Goal: Check status: Check status

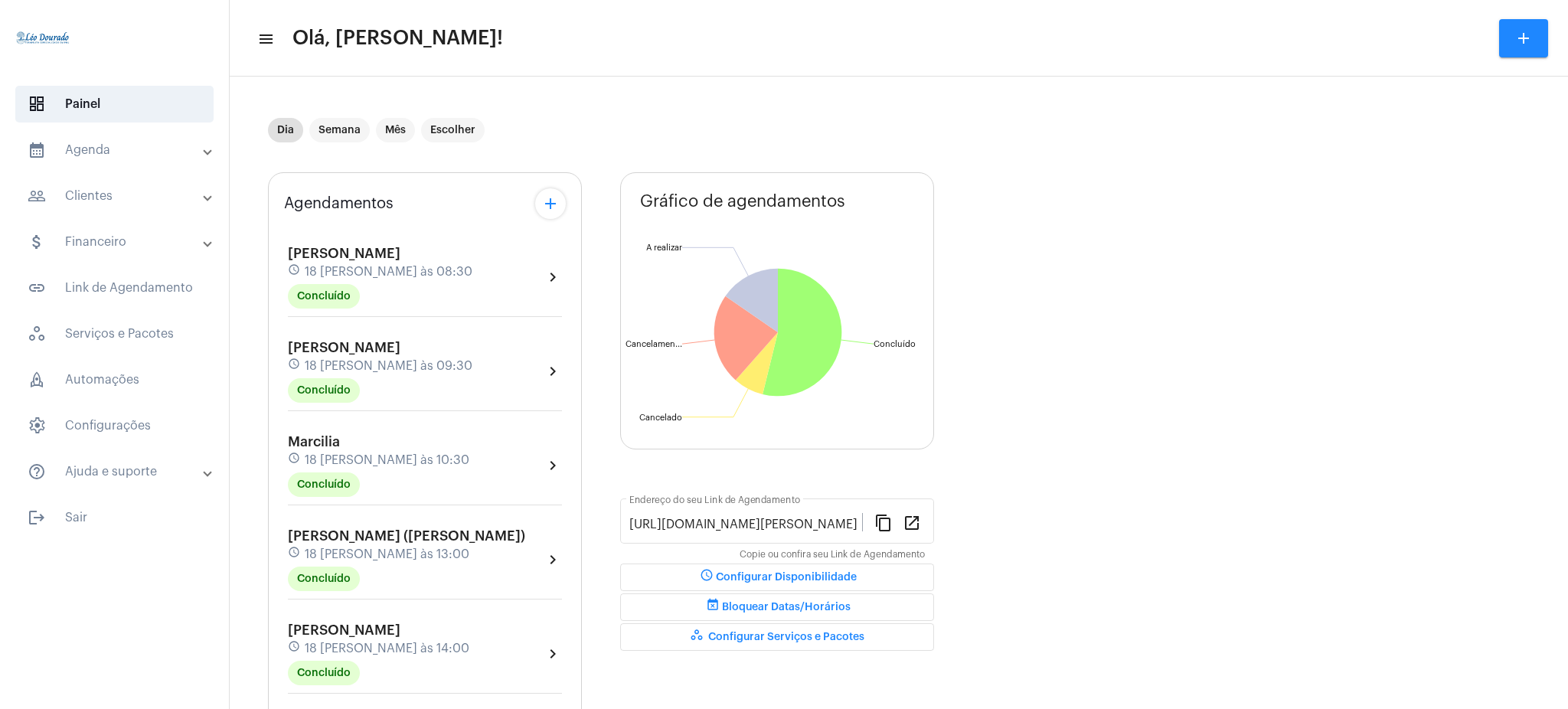
click at [178, 156] on mat-panel-title "calendar_month_outlined Agenda" at bounding box center [115, 150] width 177 height 18
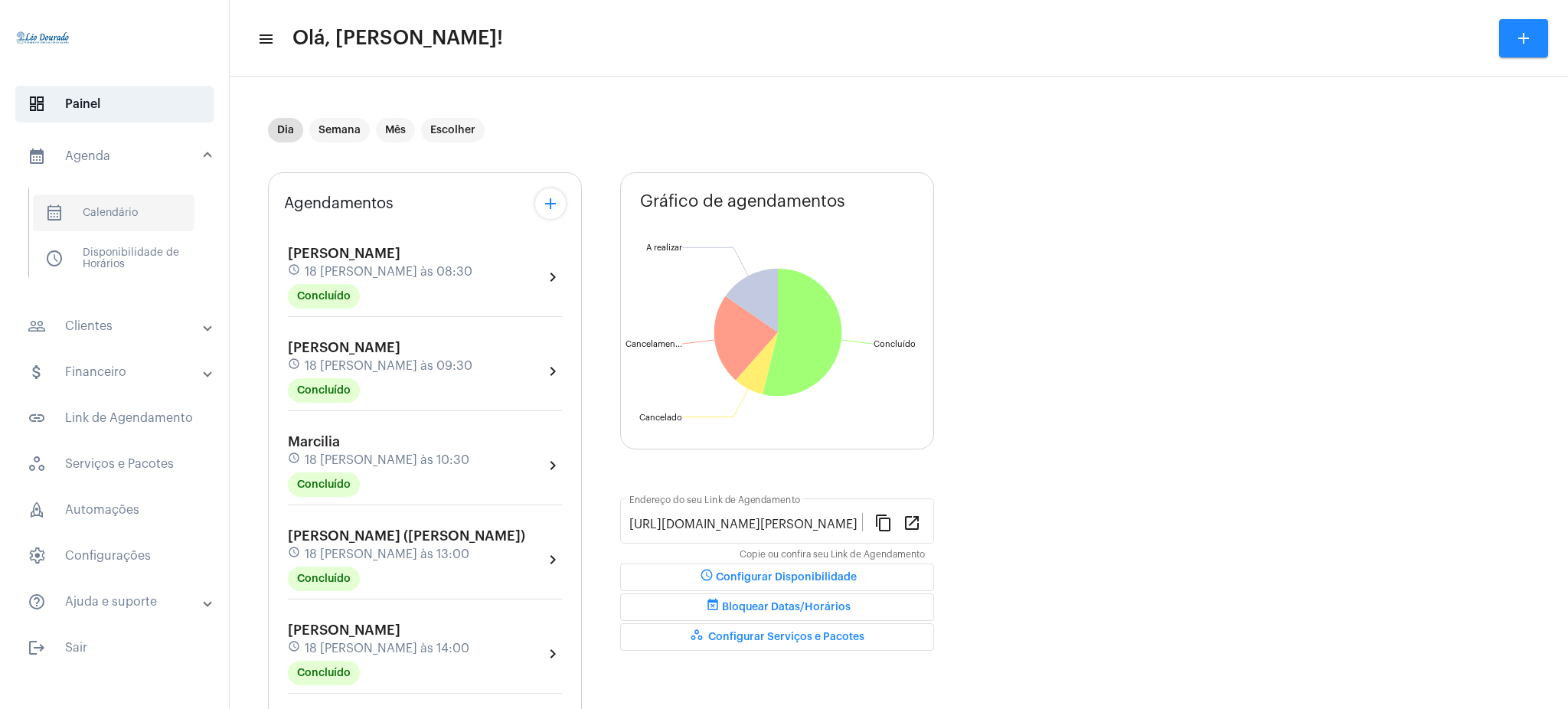
click at [127, 209] on span "calendar_month_outlined Calendário" at bounding box center [113, 213] width 161 height 37
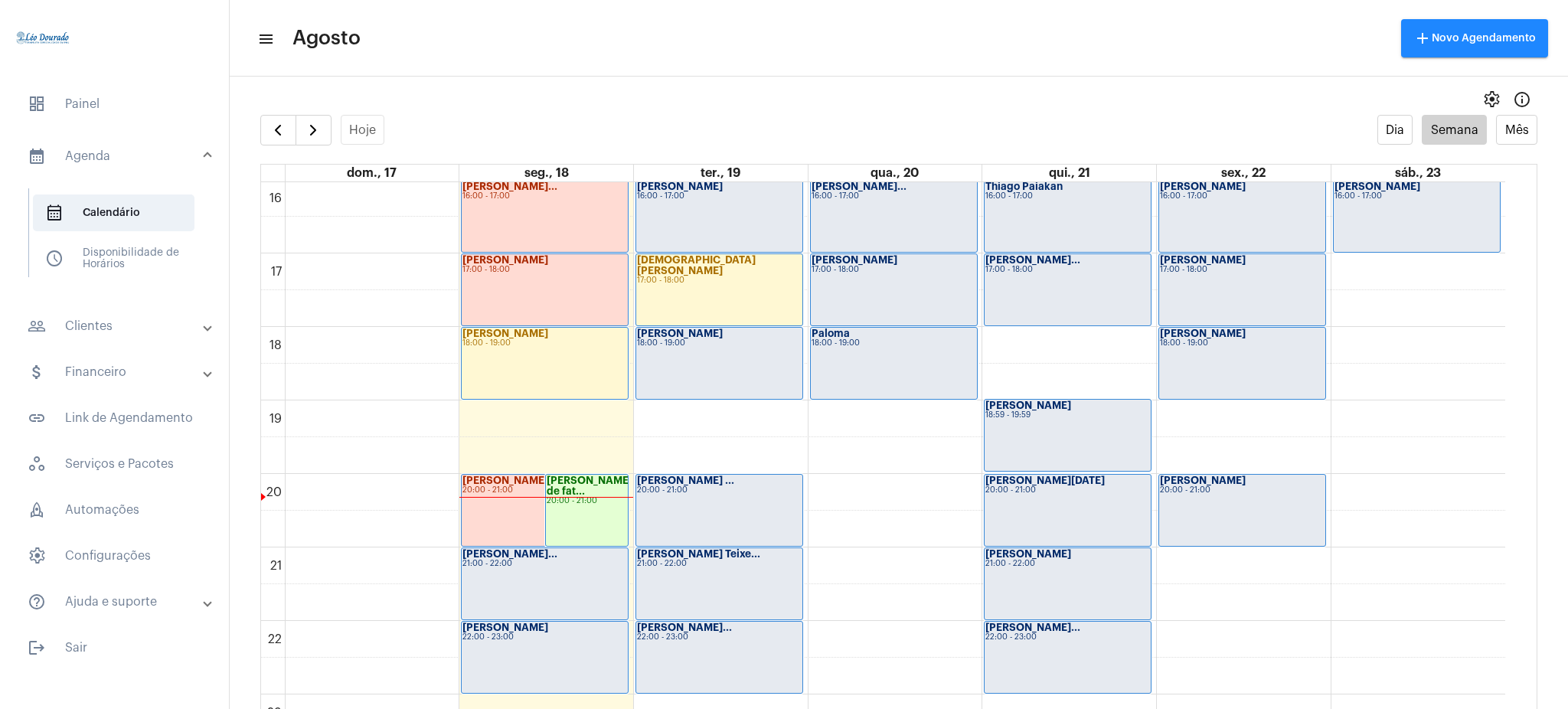
scroll to position [1206, 0]
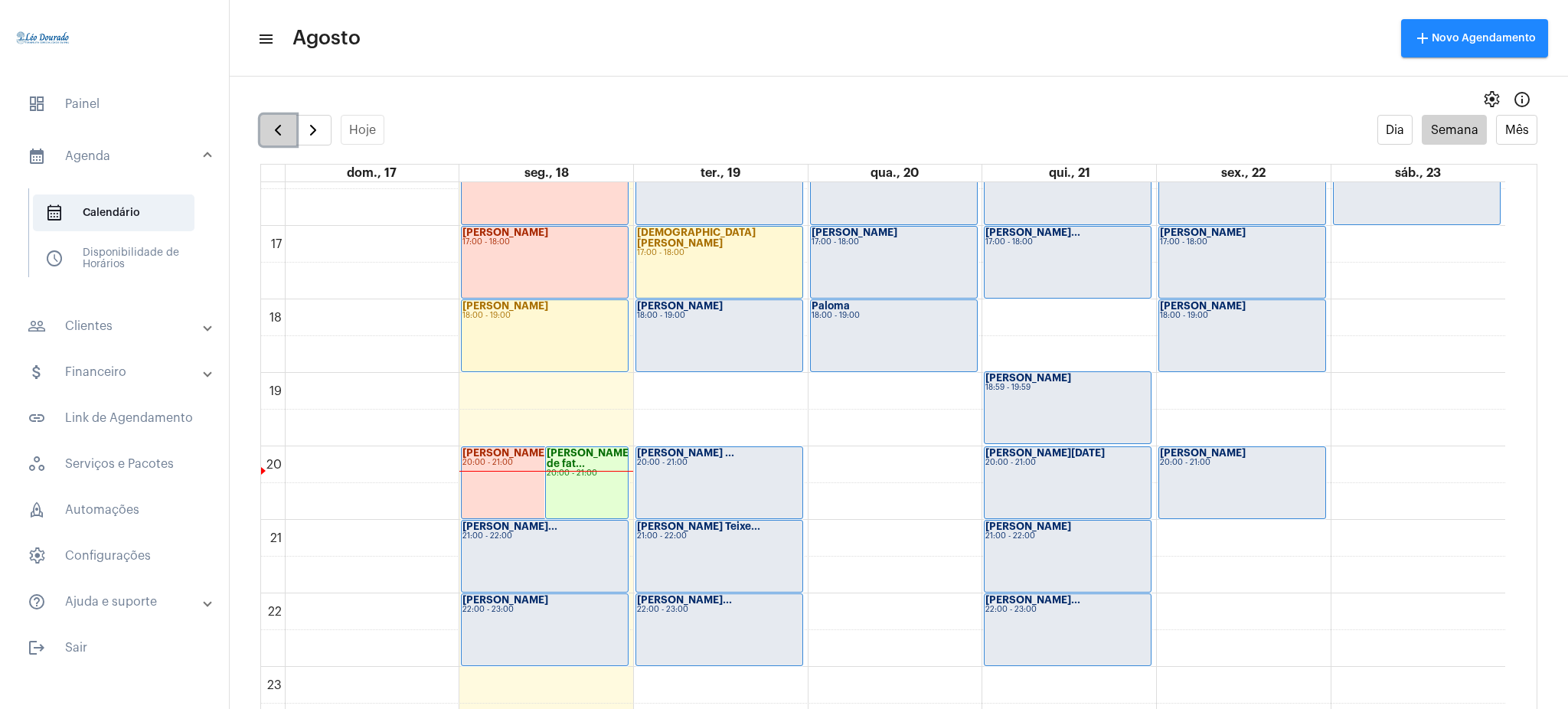
click at [283, 121] on span "button" at bounding box center [278, 130] width 18 height 18
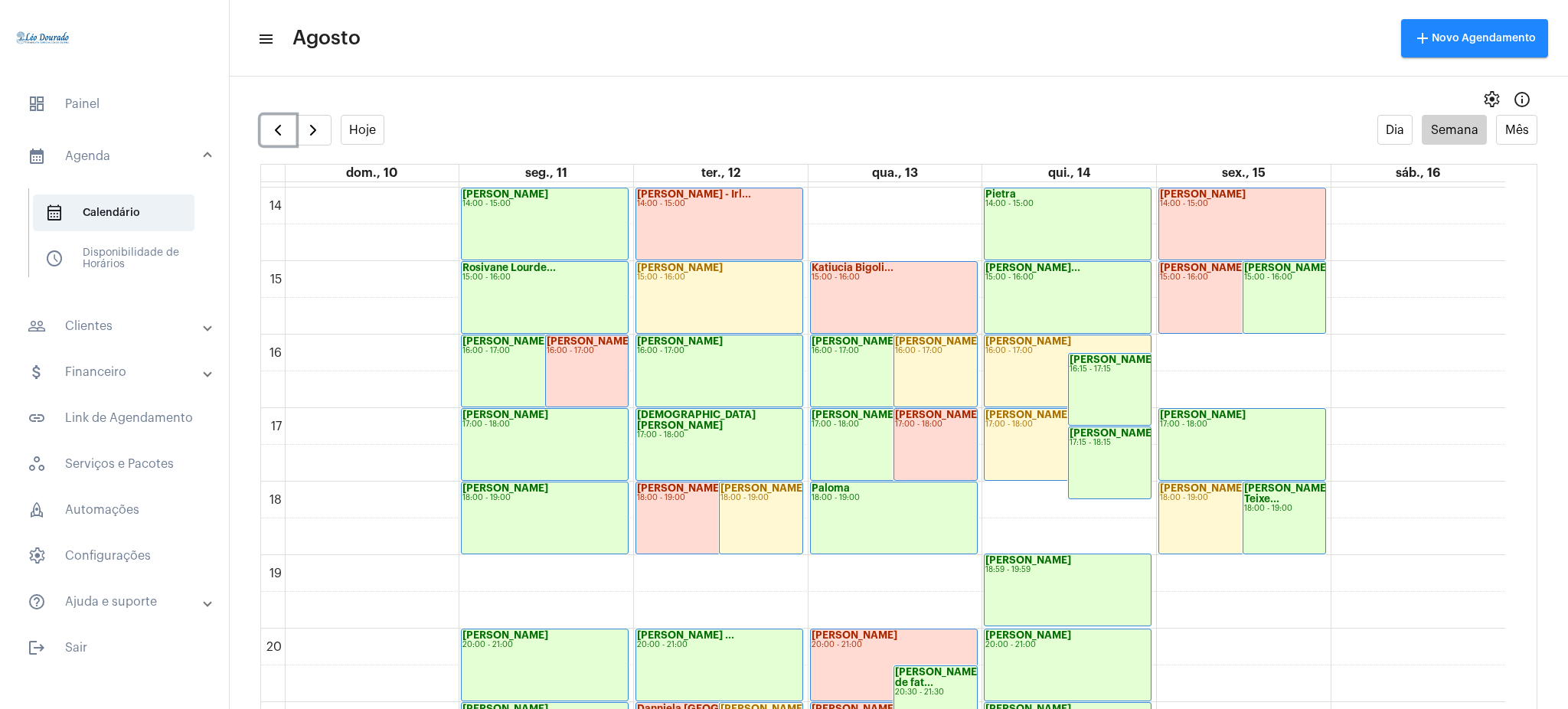
scroll to position [1206, 0]
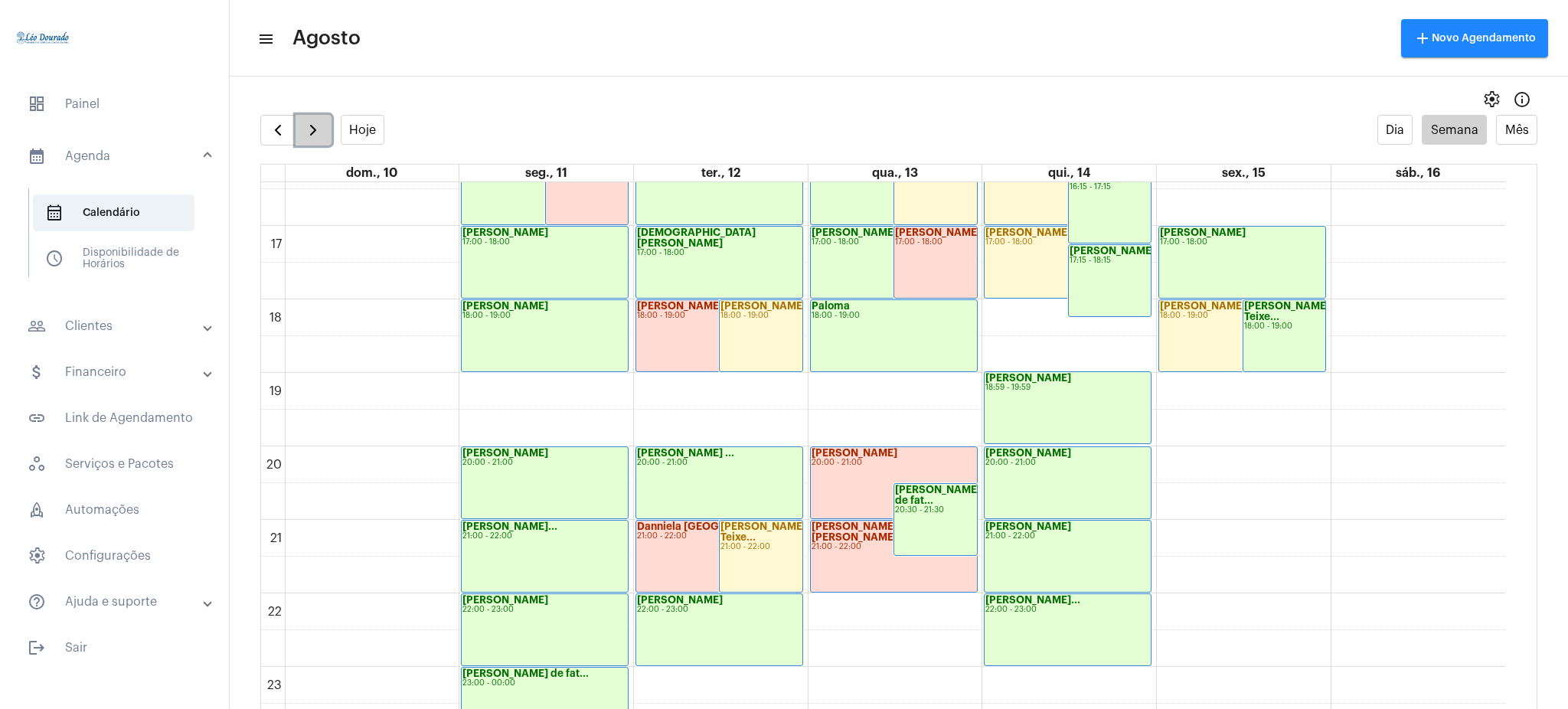
click at [310, 138] on span "button" at bounding box center [313, 130] width 18 height 18
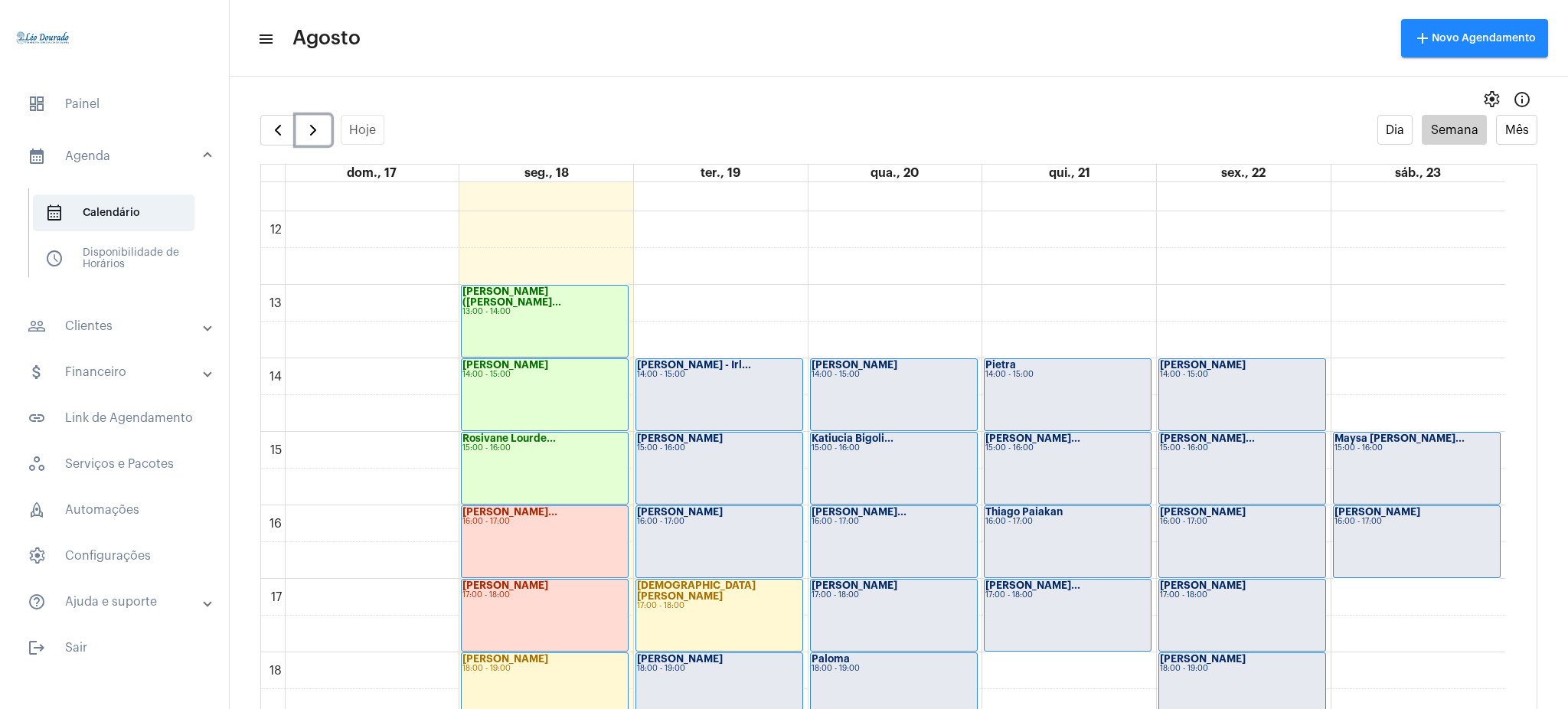
scroll to position [884, 0]
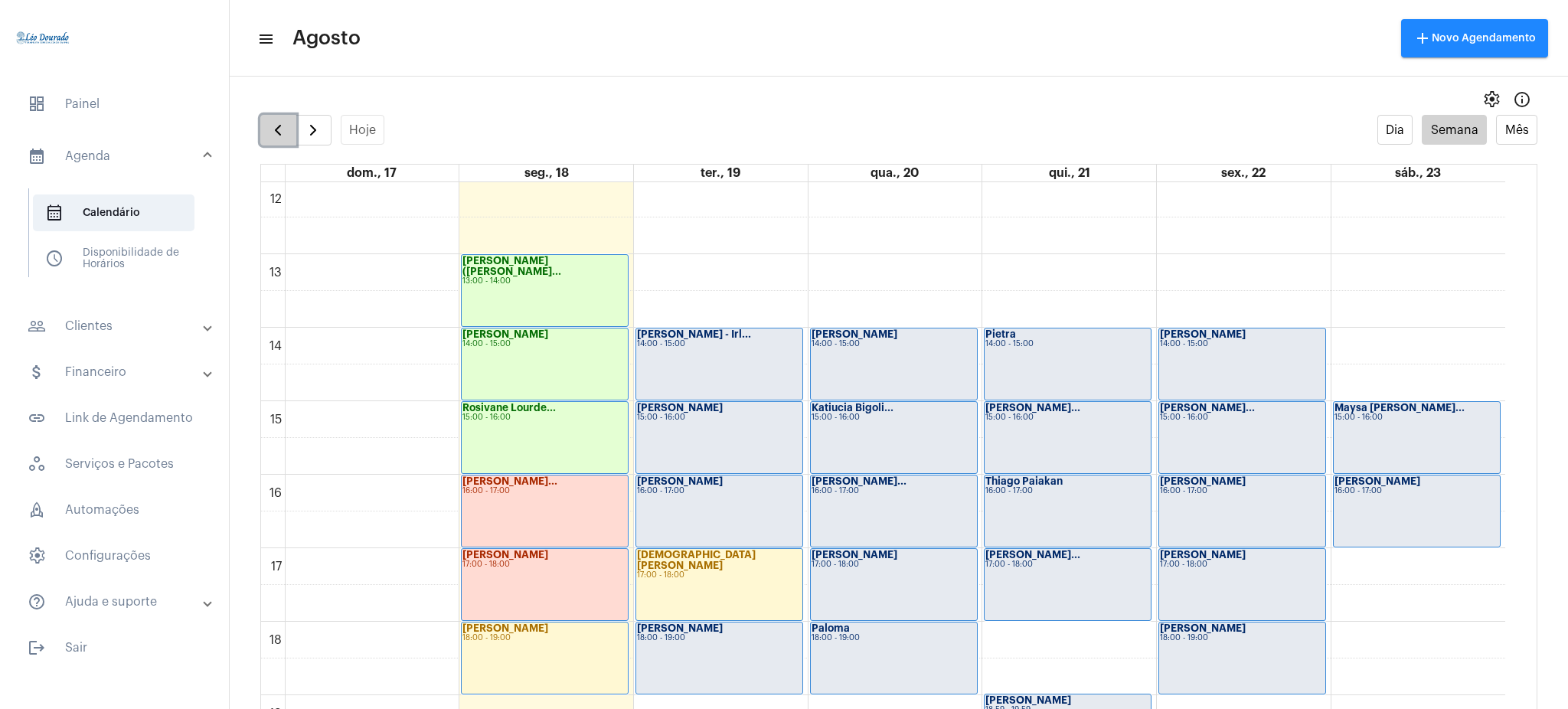
click at [285, 121] on span "button" at bounding box center [278, 130] width 18 height 18
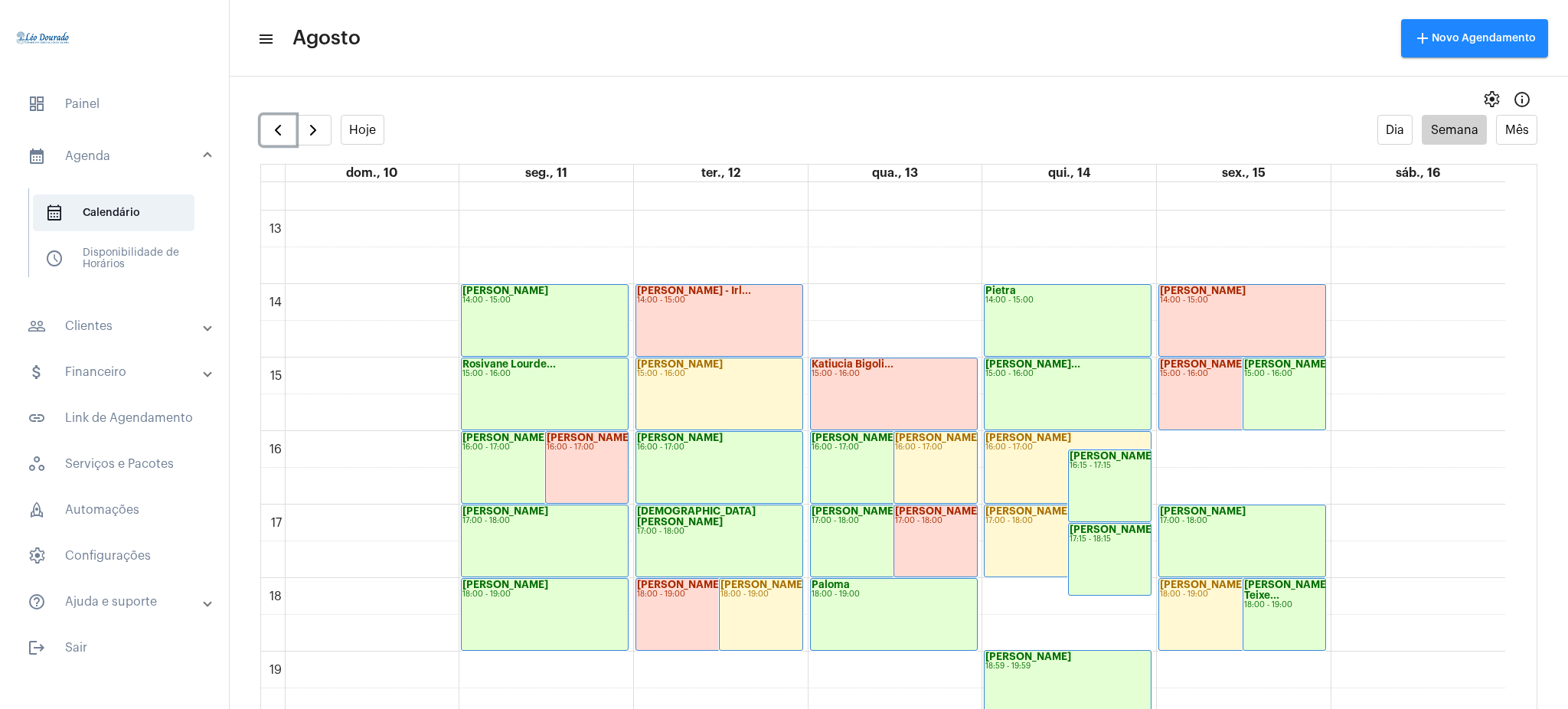
scroll to position [941, 0]
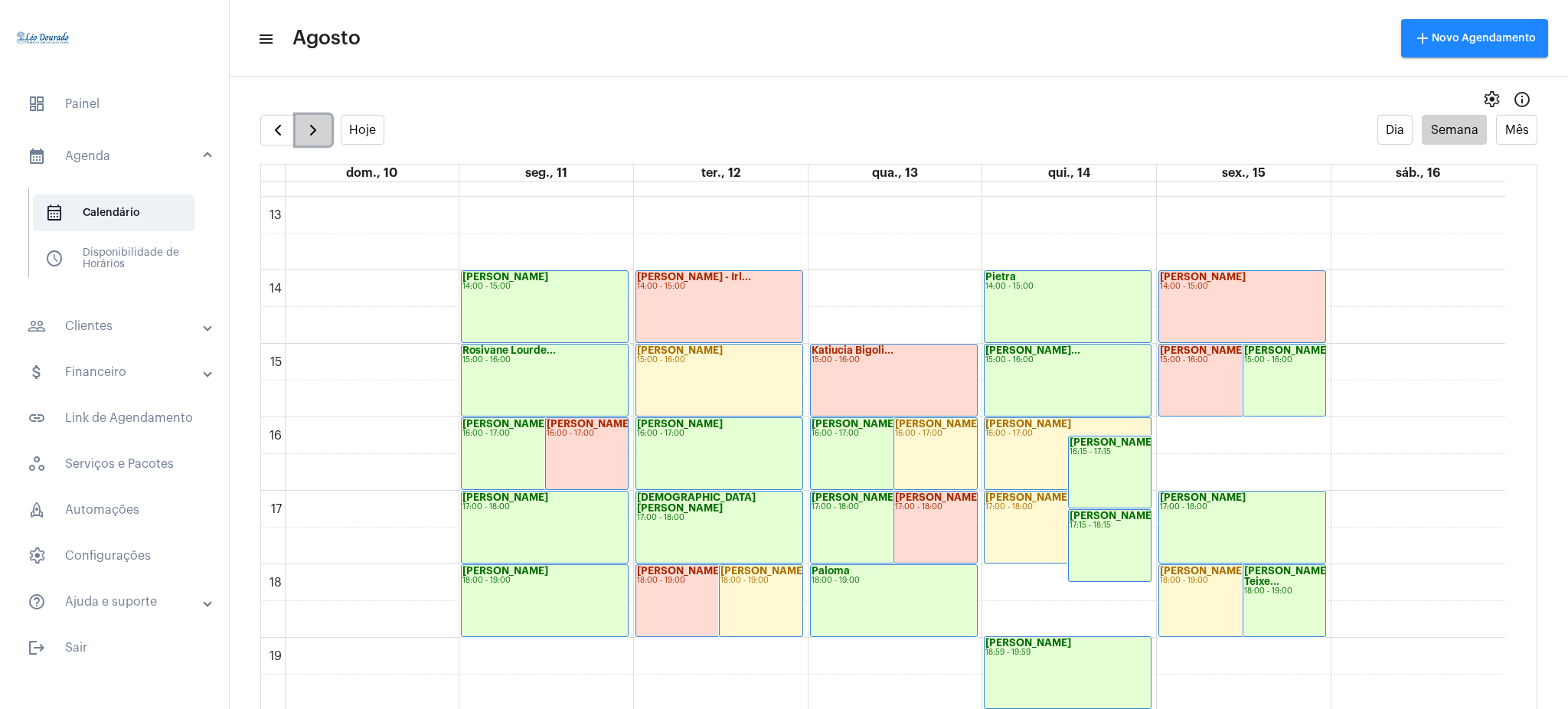
click at [310, 128] on span "button" at bounding box center [313, 130] width 18 height 18
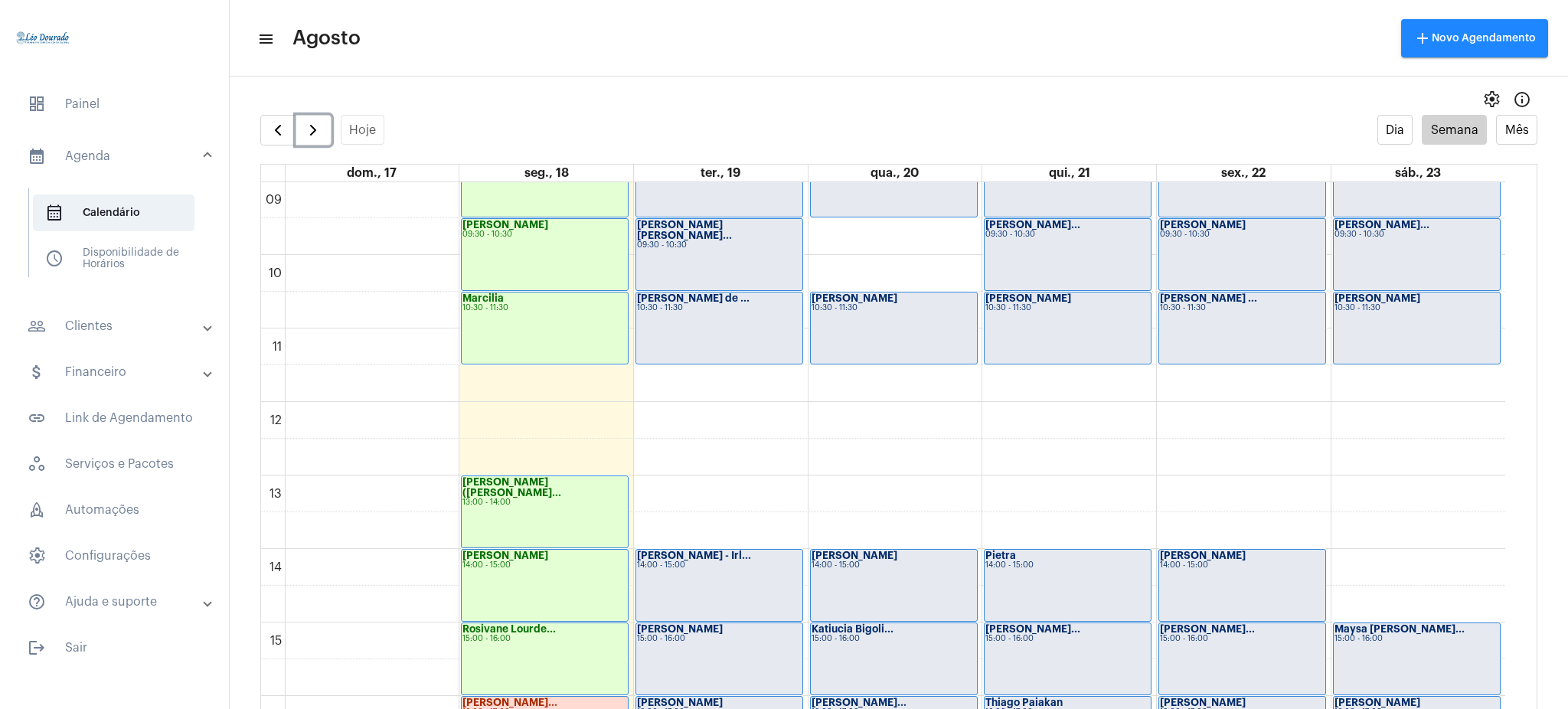
scroll to position [648, 0]
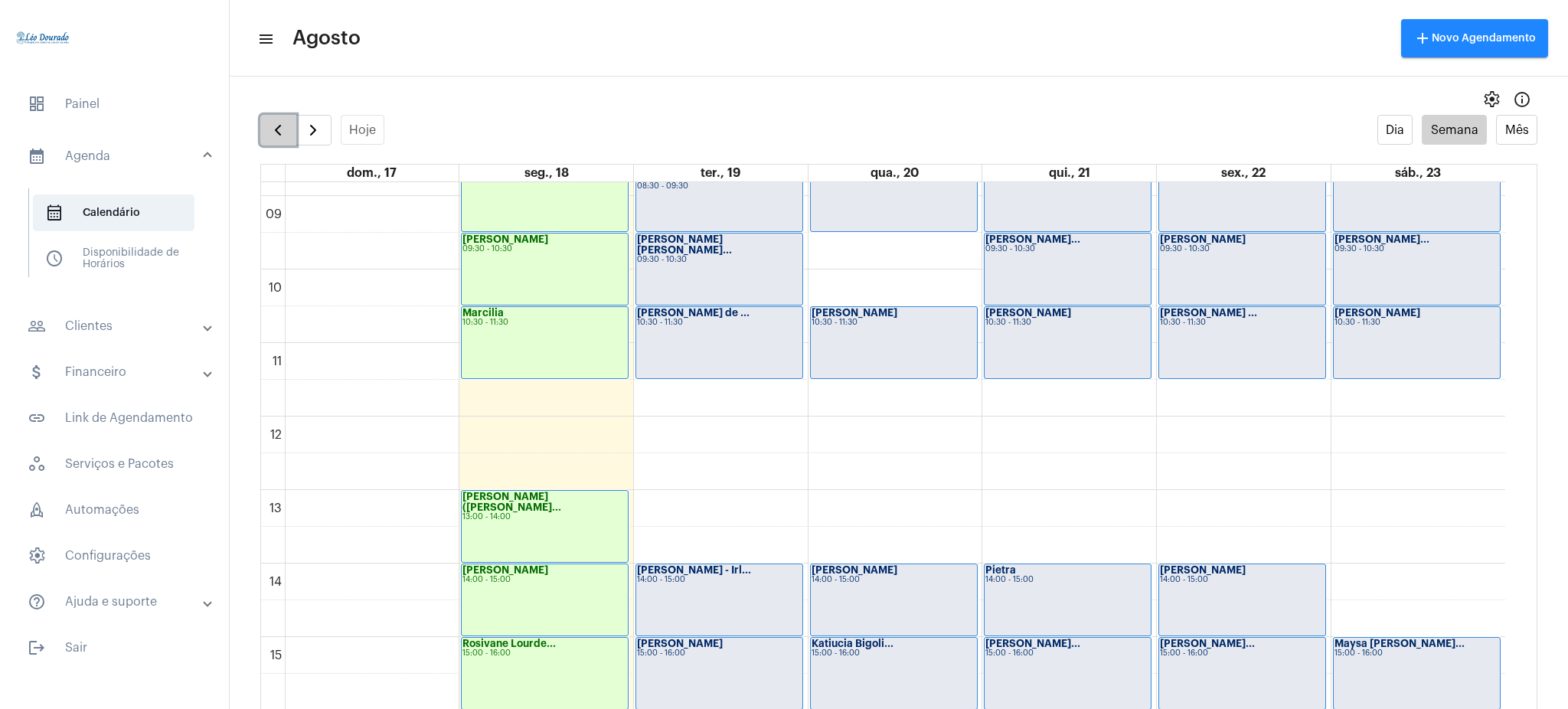
click at [273, 135] on span "button" at bounding box center [278, 130] width 18 height 18
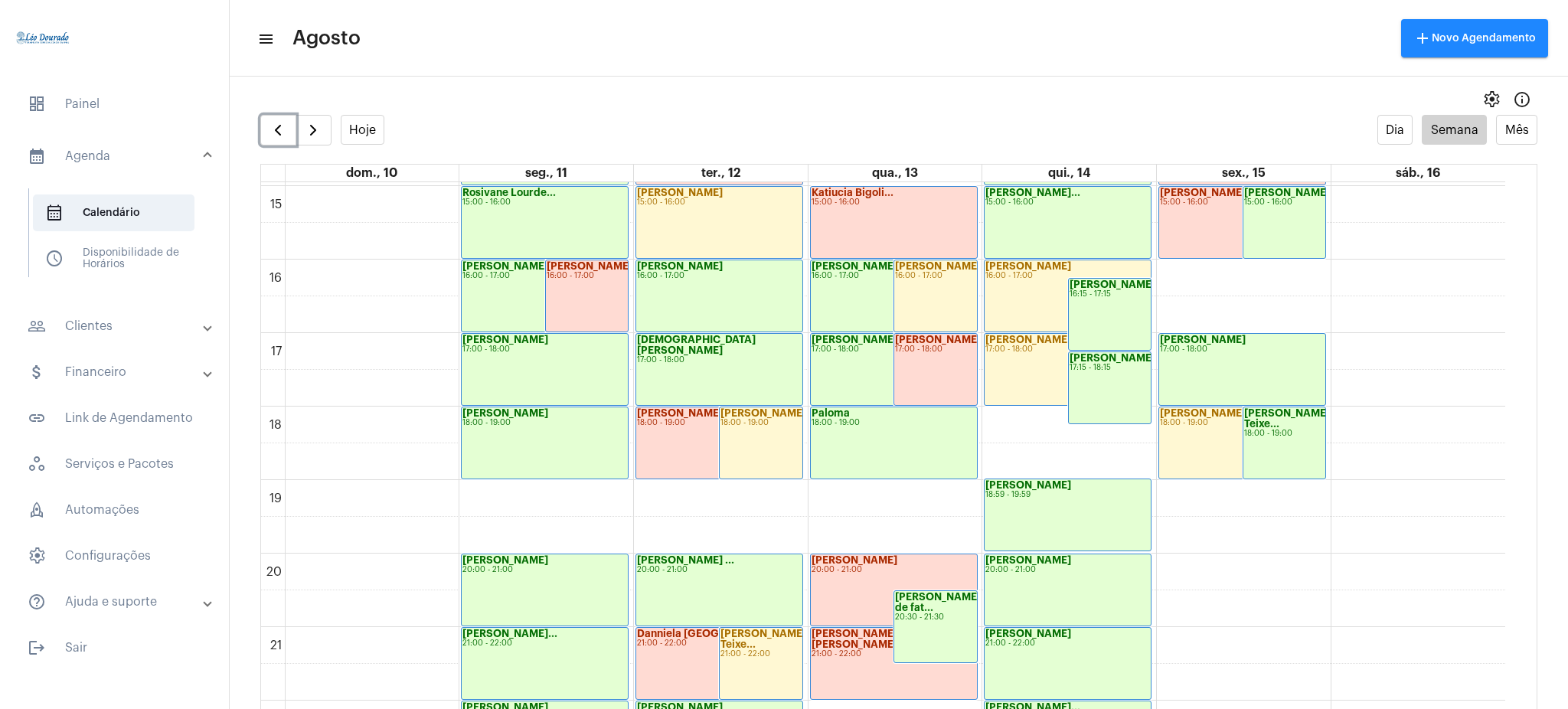
scroll to position [1206, 0]
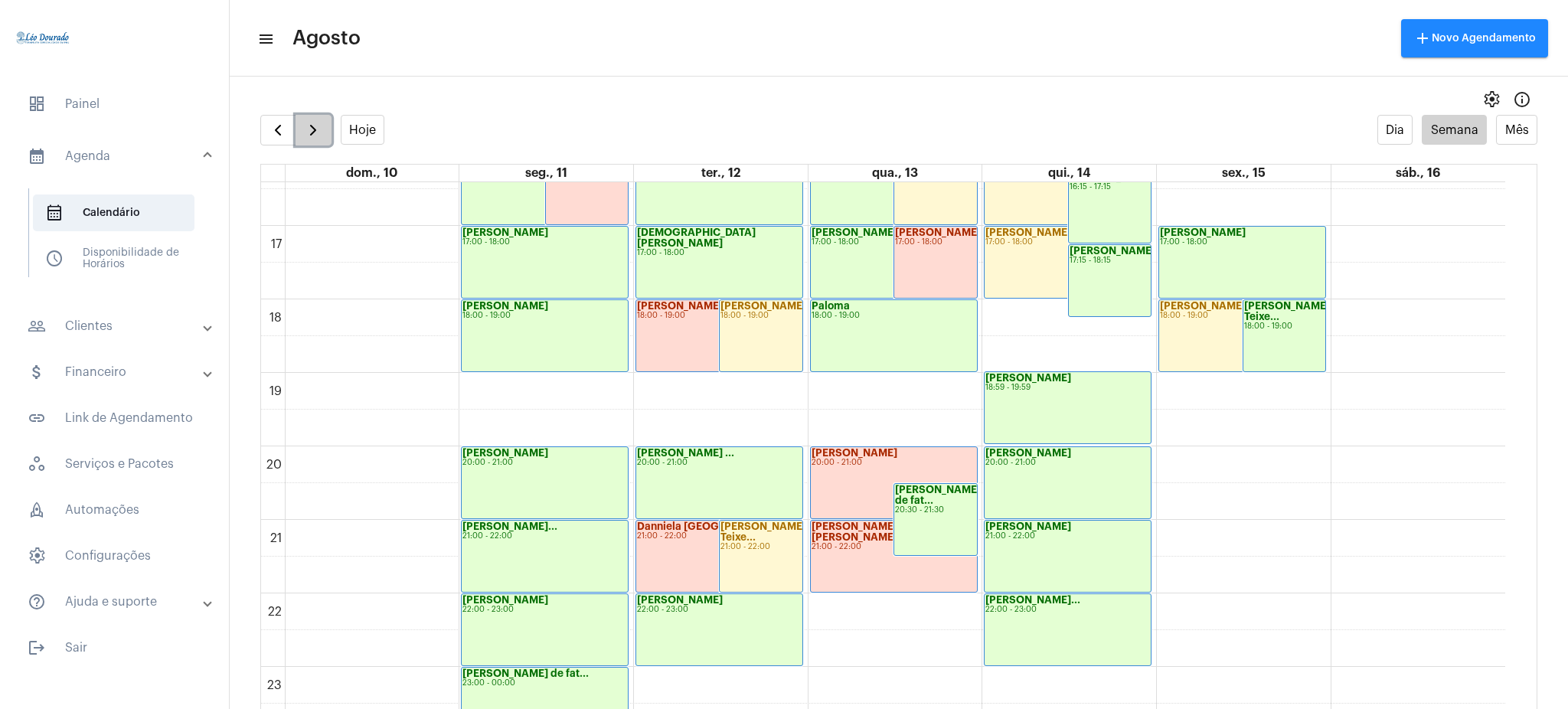
click at [301, 121] on button "button" at bounding box center [313, 130] width 36 height 31
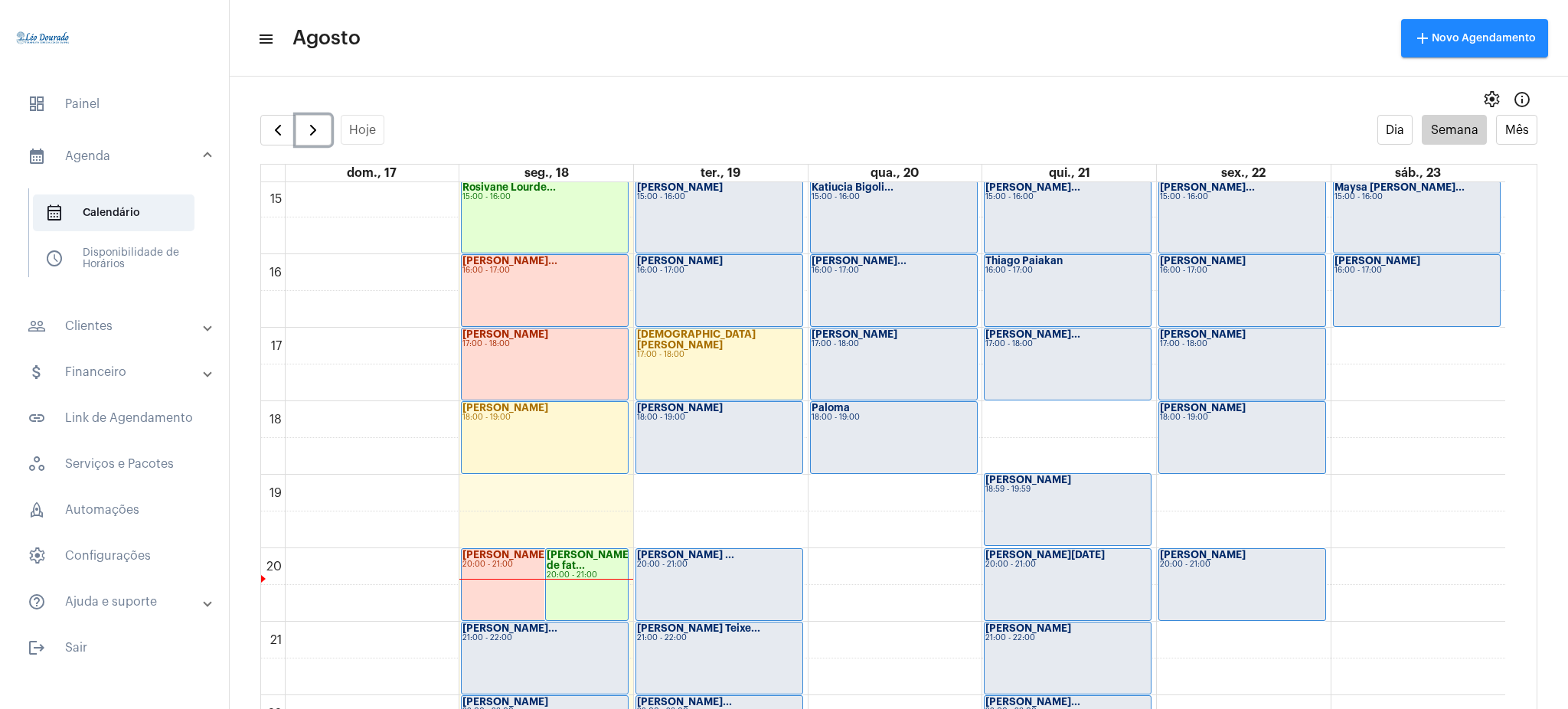
scroll to position [1096, 0]
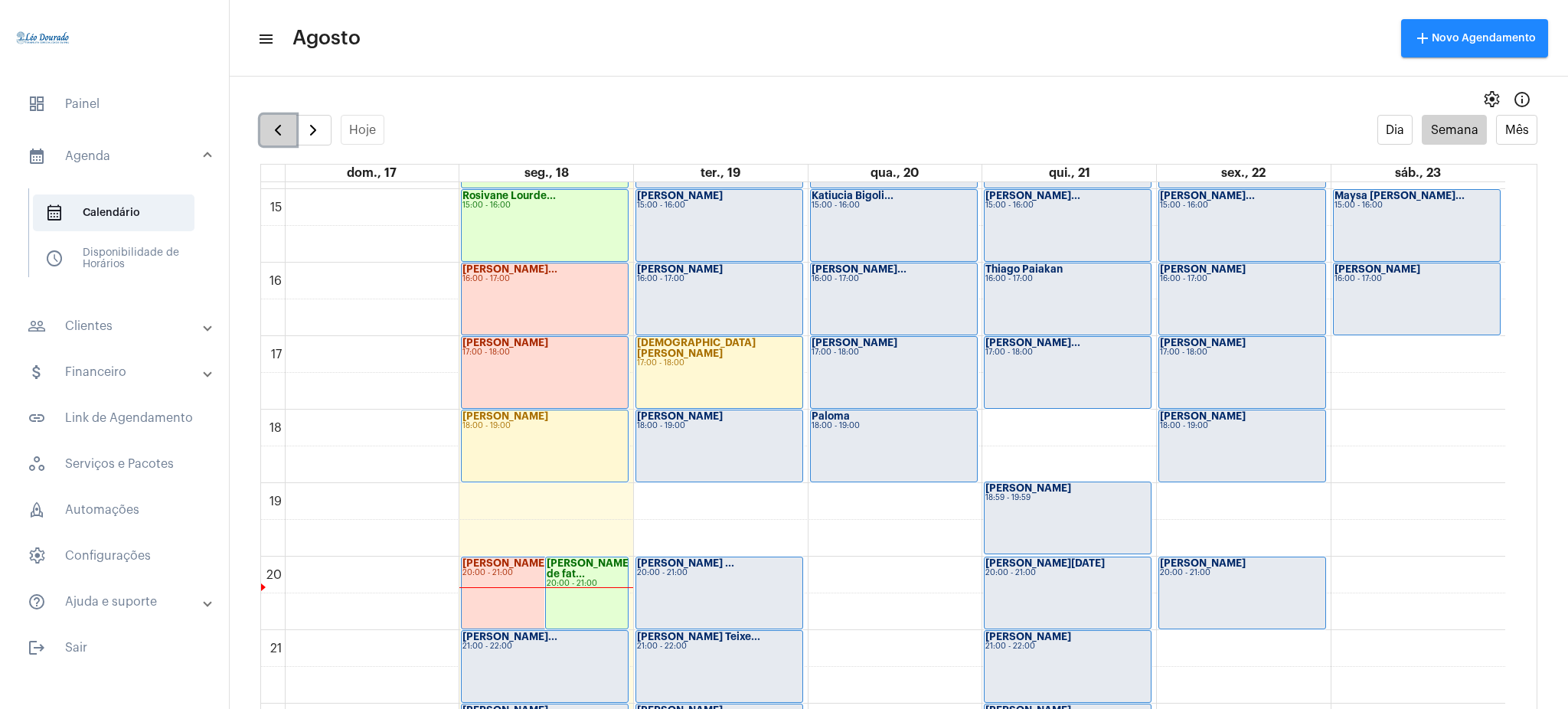
click at [272, 121] on span "button" at bounding box center [278, 130] width 18 height 18
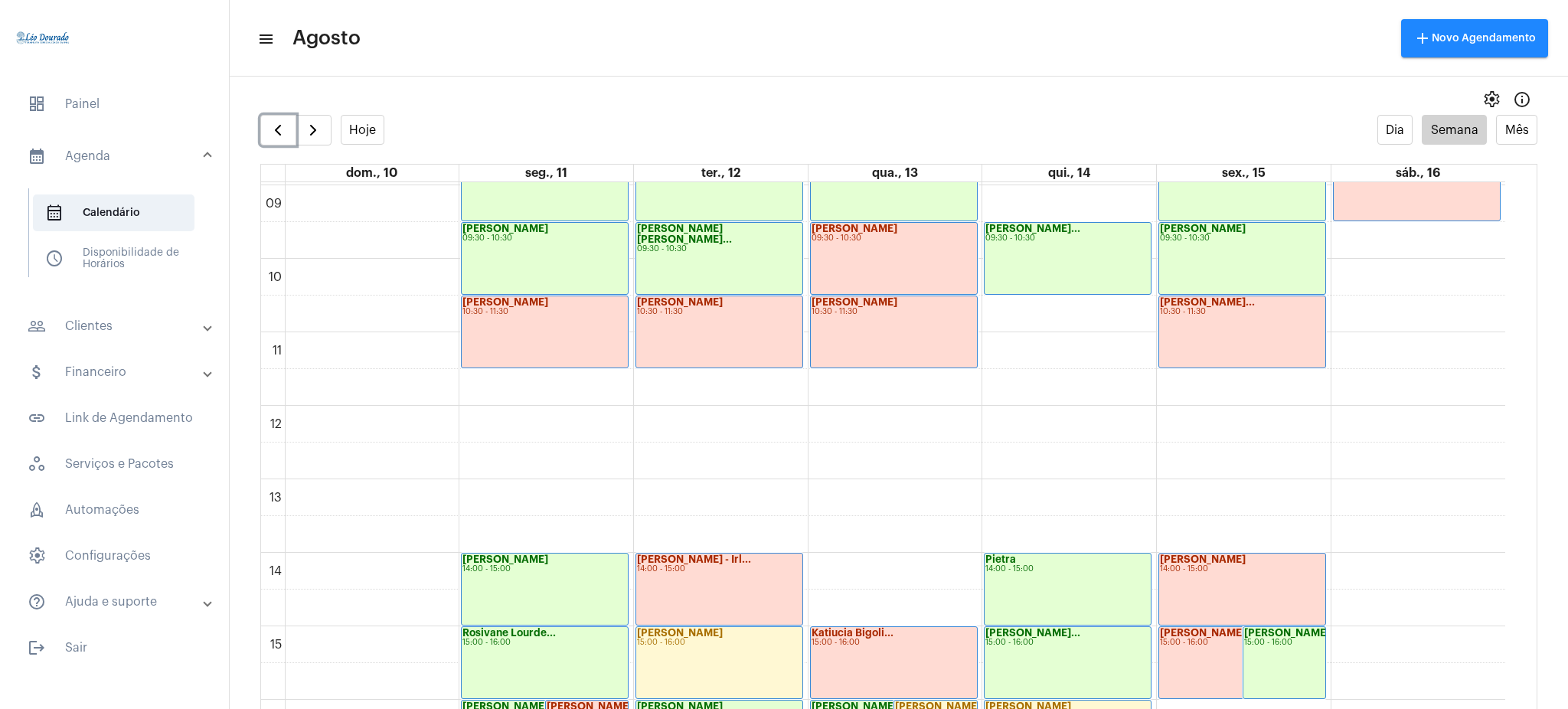
scroll to position [662, 0]
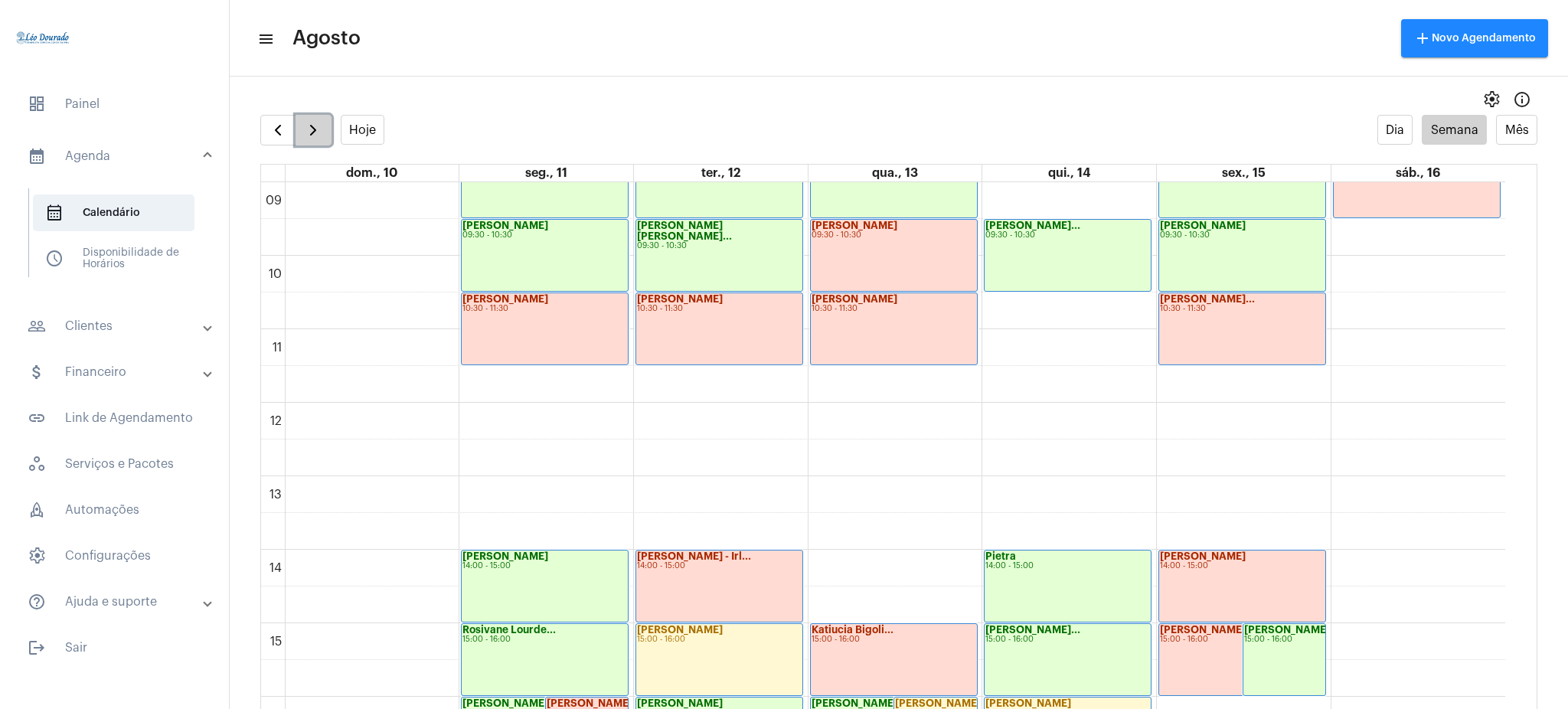
click at [315, 126] on span "button" at bounding box center [313, 130] width 18 height 18
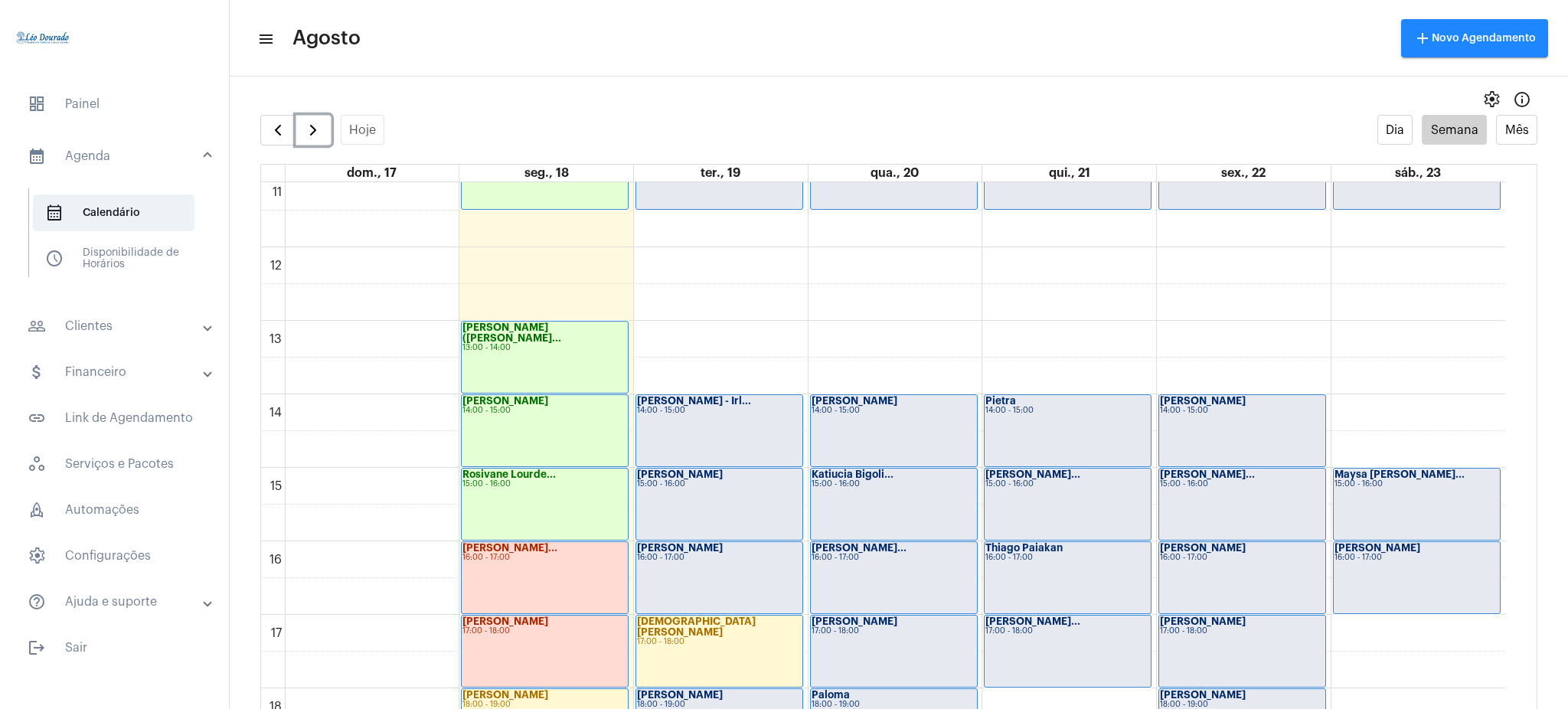
scroll to position [822, 0]
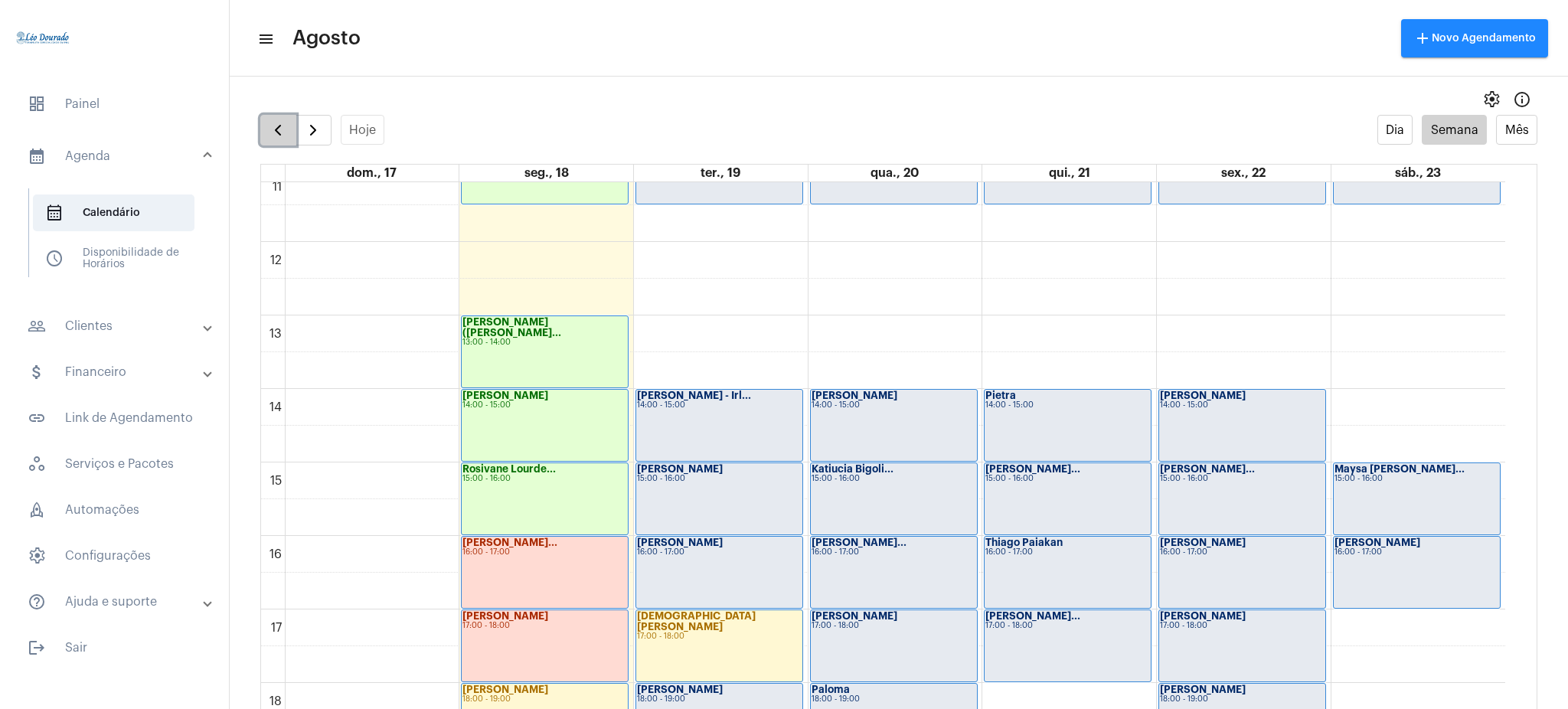
click at [285, 127] on span "button" at bounding box center [278, 130] width 18 height 18
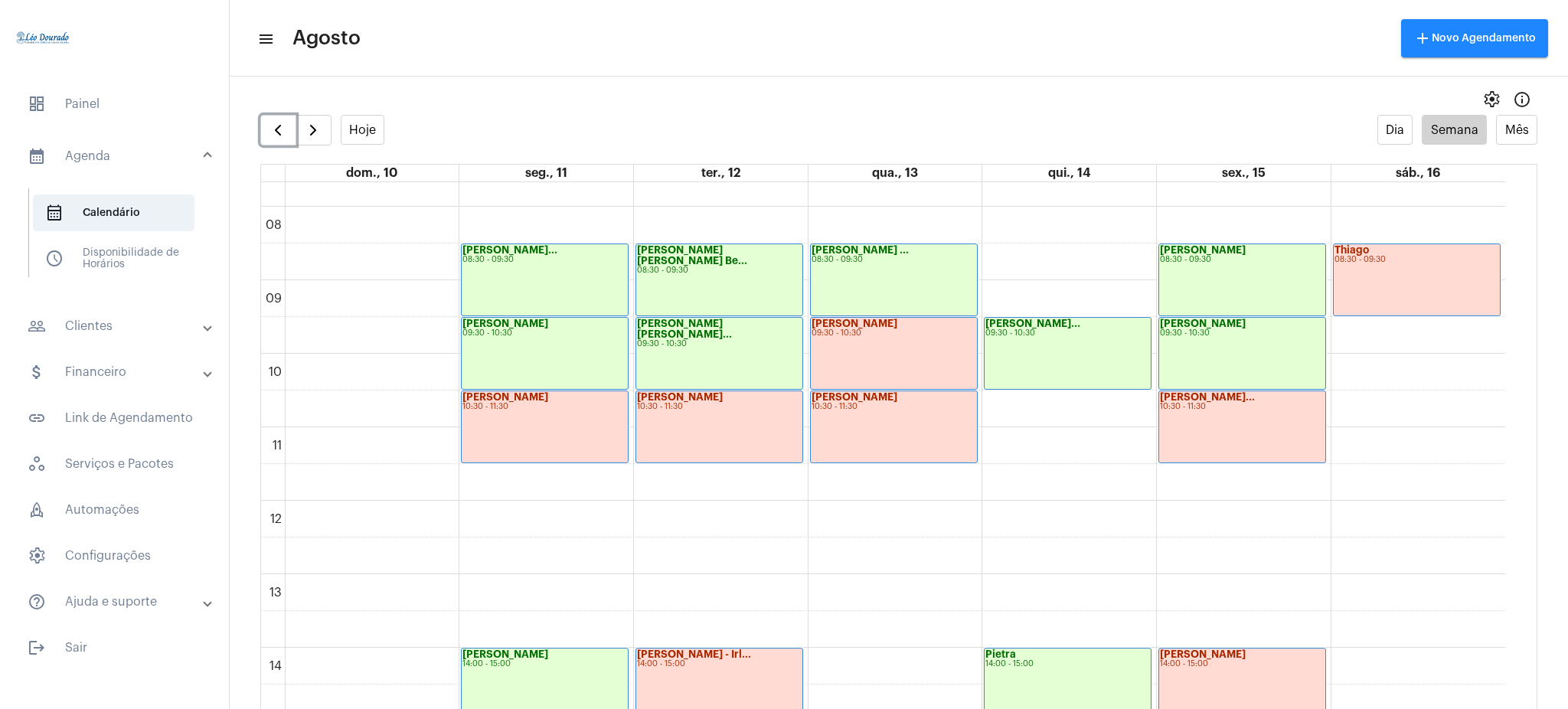
scroll to position [569, 0]
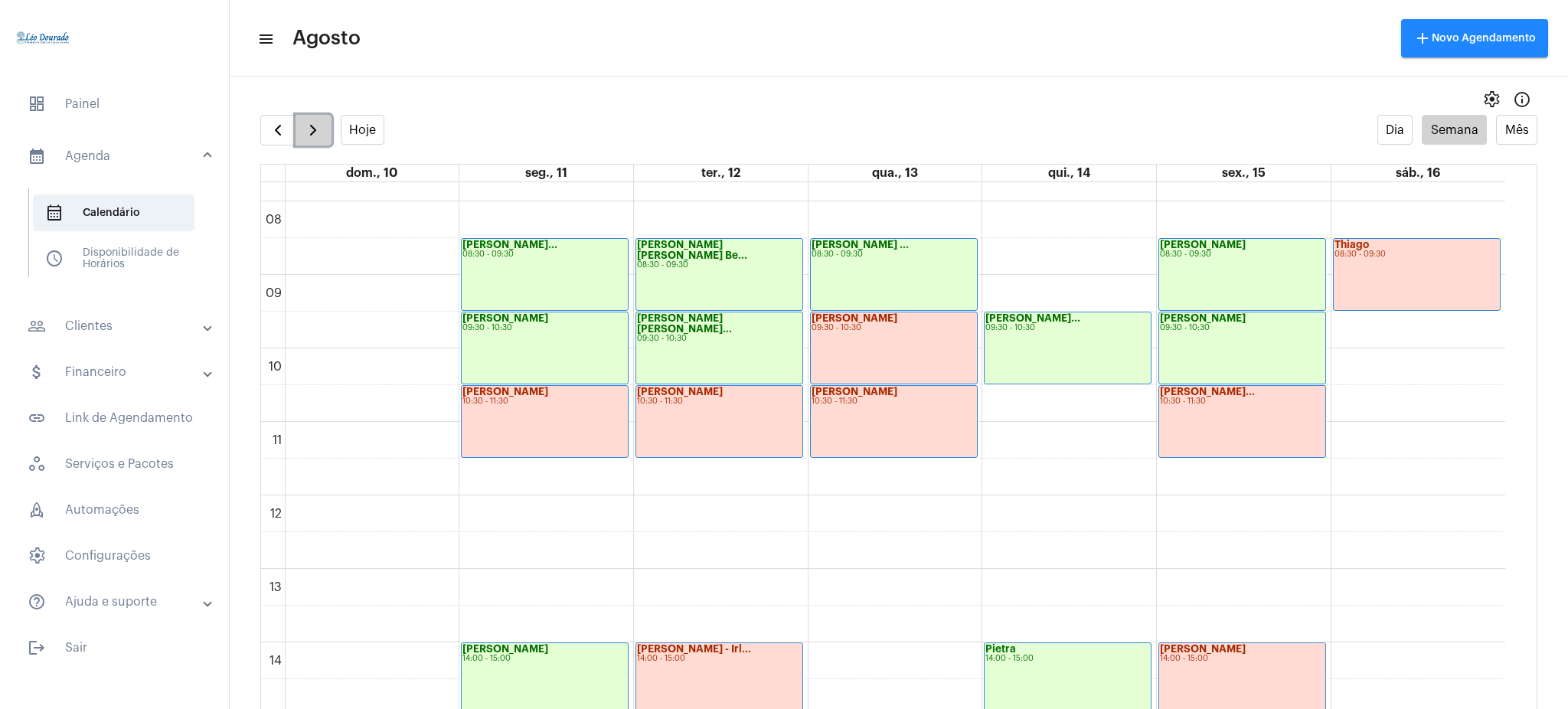
click at [325, 121] on button "button" at bounding box center [313, 130] width 36 height 31
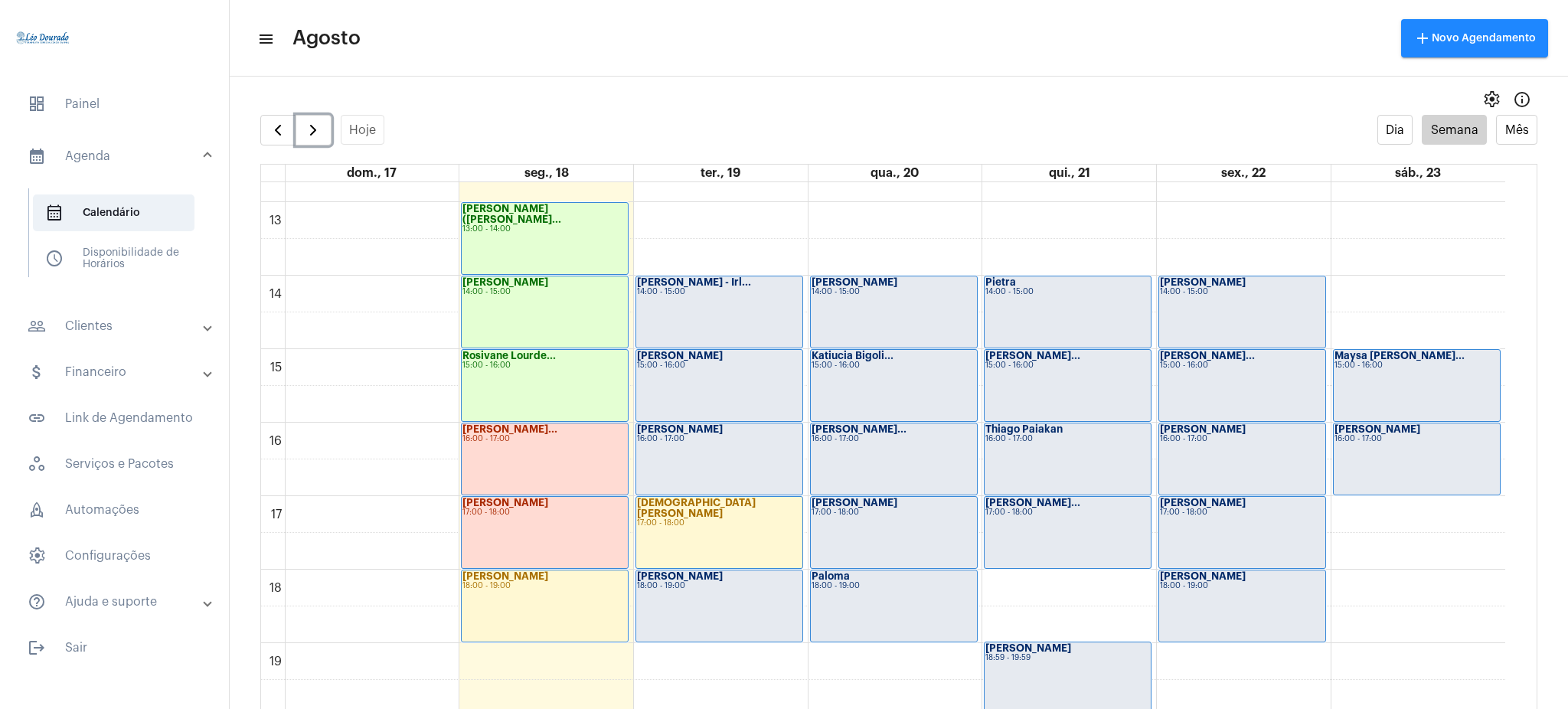
scroll to position [934, 0]
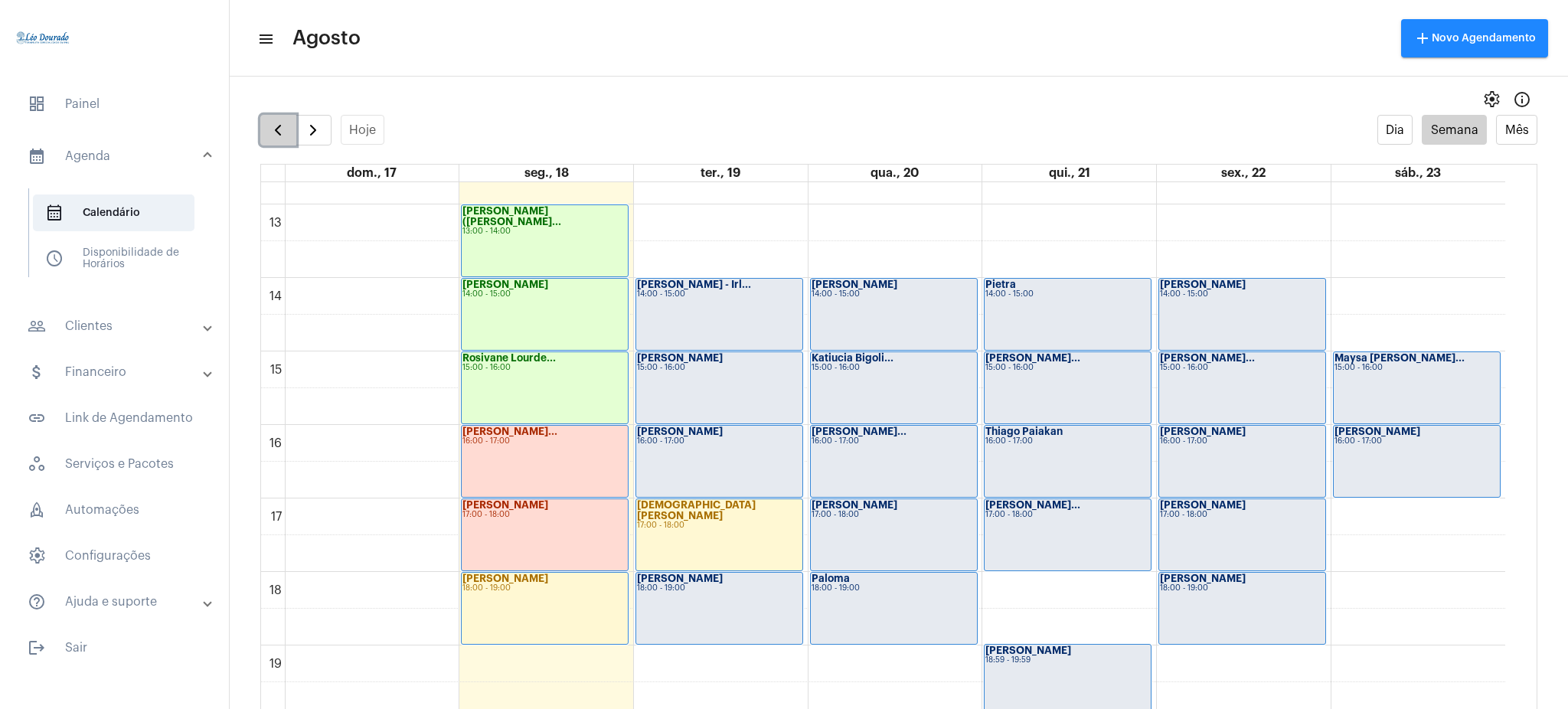
click at [282, 126] on span "button" at bounding box center [278, 130] width 18 height 18
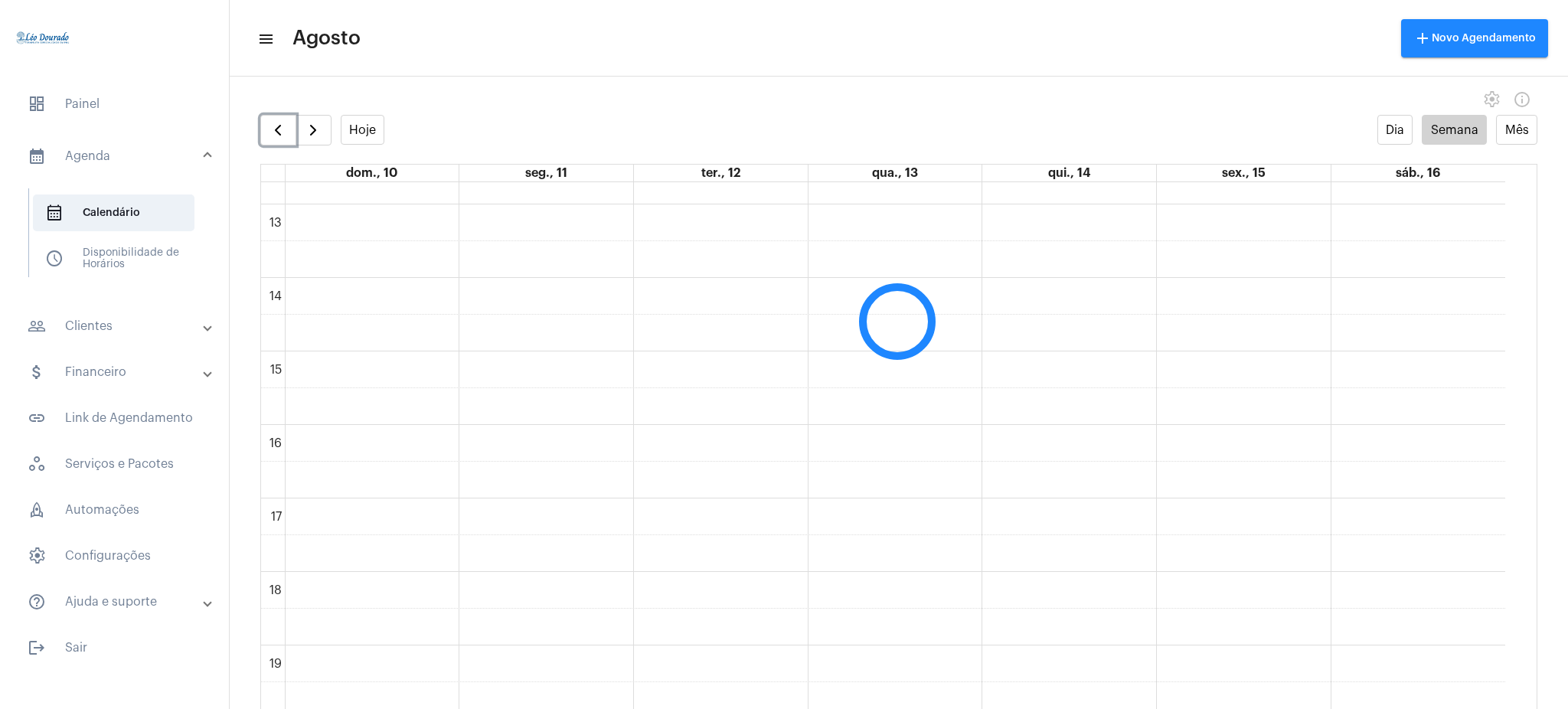
scroll to position [443, 0]
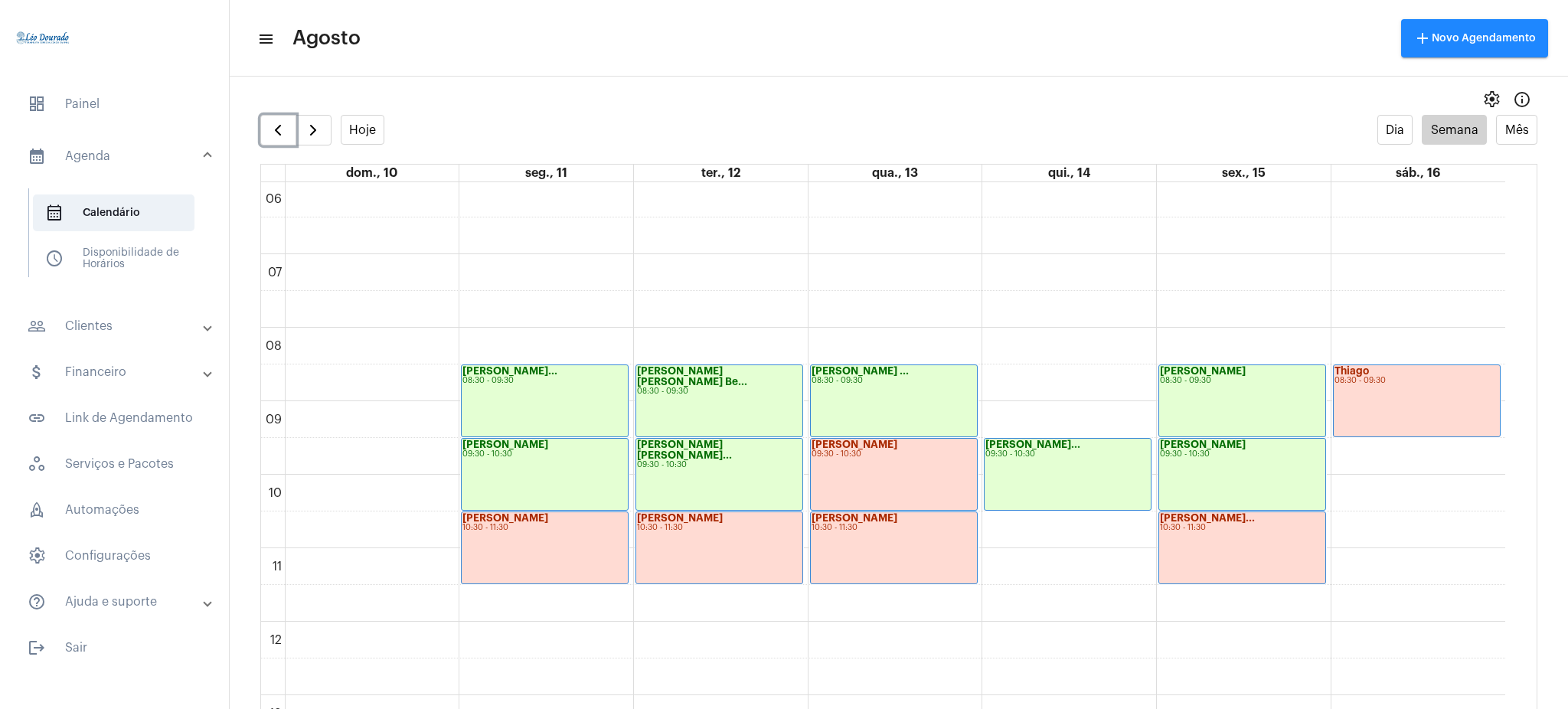
drag, startPoint x: 1504, startPoint y: 390, endPoint x: 1515, endPoint y: 450, distance: 61.0
click at [1175, 450] on div "00 01 02 03 04 05 06 07 08 09 10 11 12 13 14 15 16 17 18 19 20 21 22 23 [PERSON…" at bounding box center [898, 460] width 1276 height 557
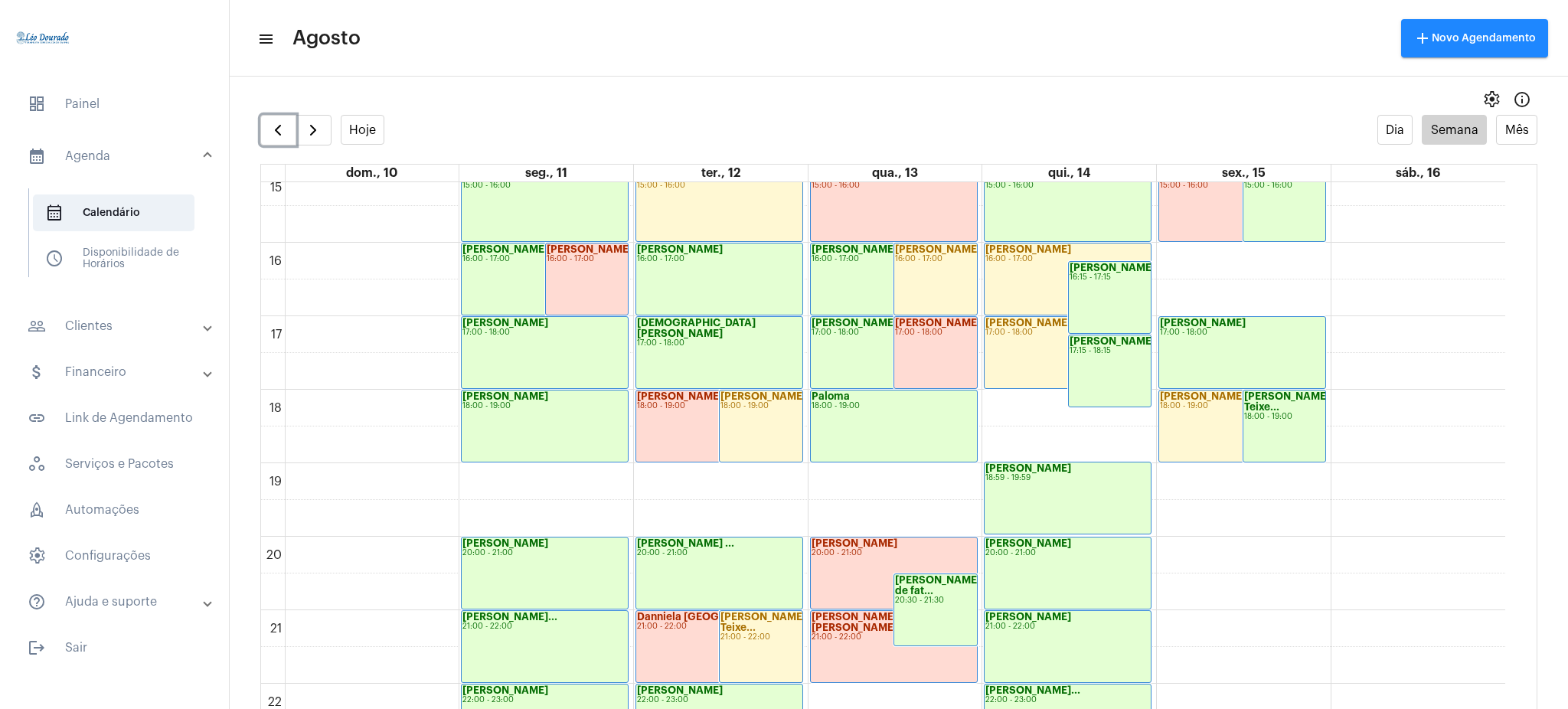
scroll to position [1105, 0]
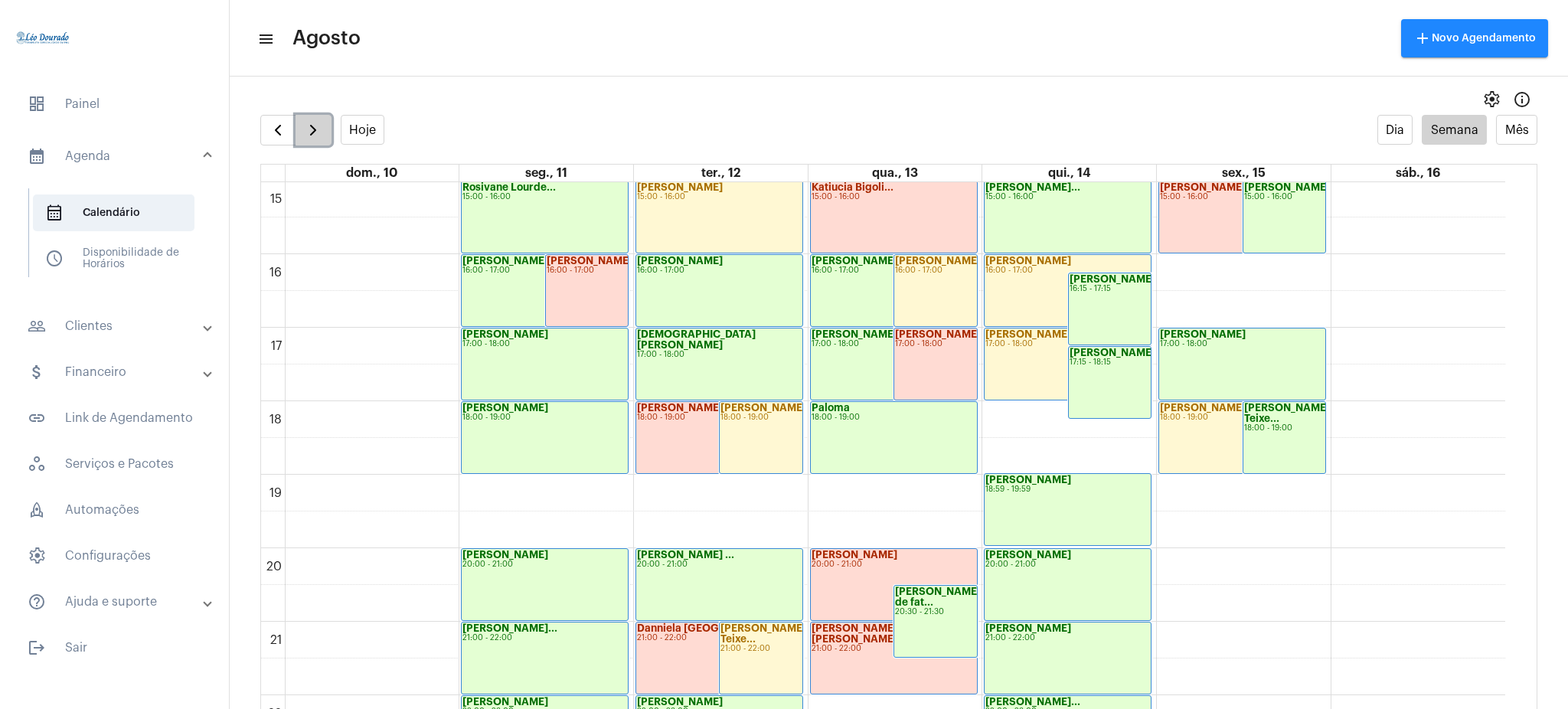
click at [311, 131] on span "button" at bounding box center [313, 130] width 18 height 18
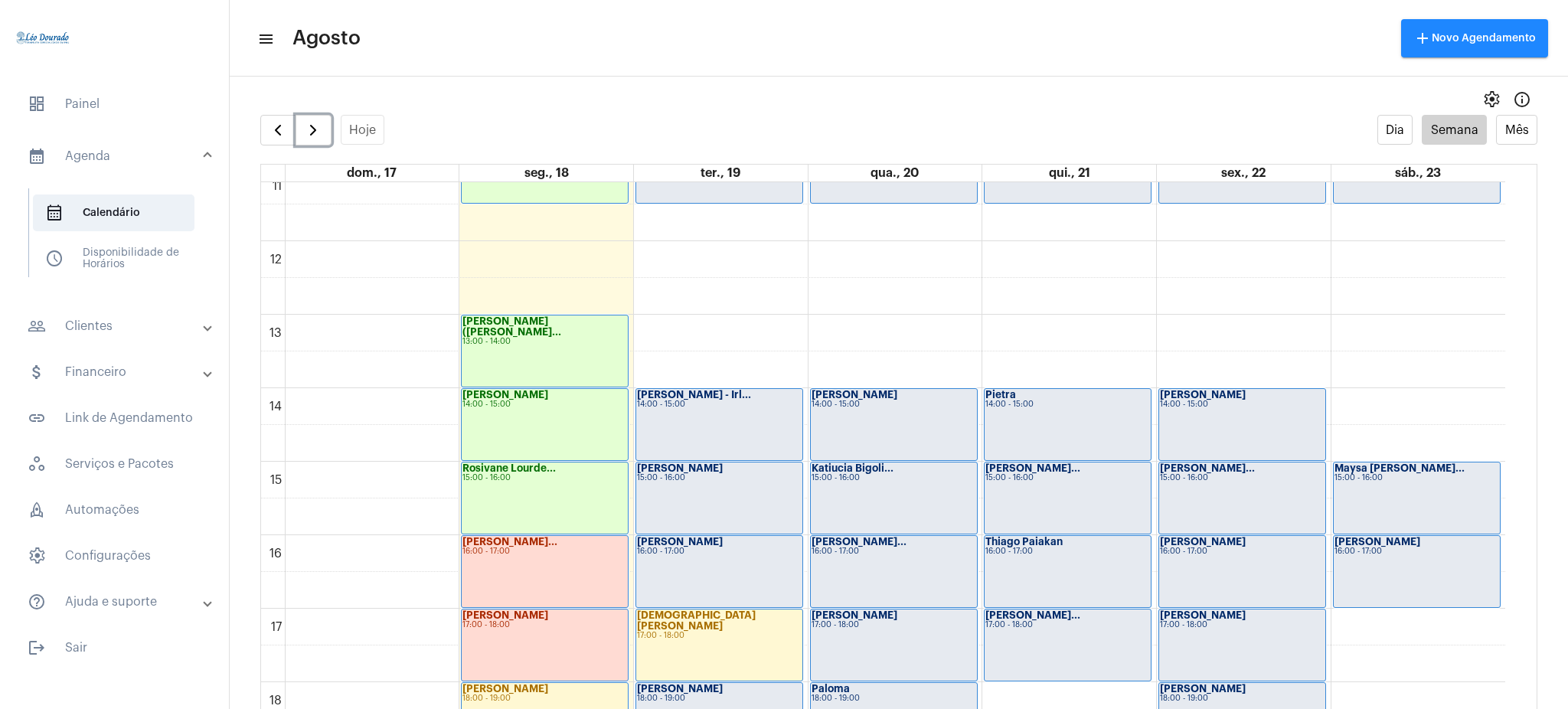
scroll to position [801, 0]
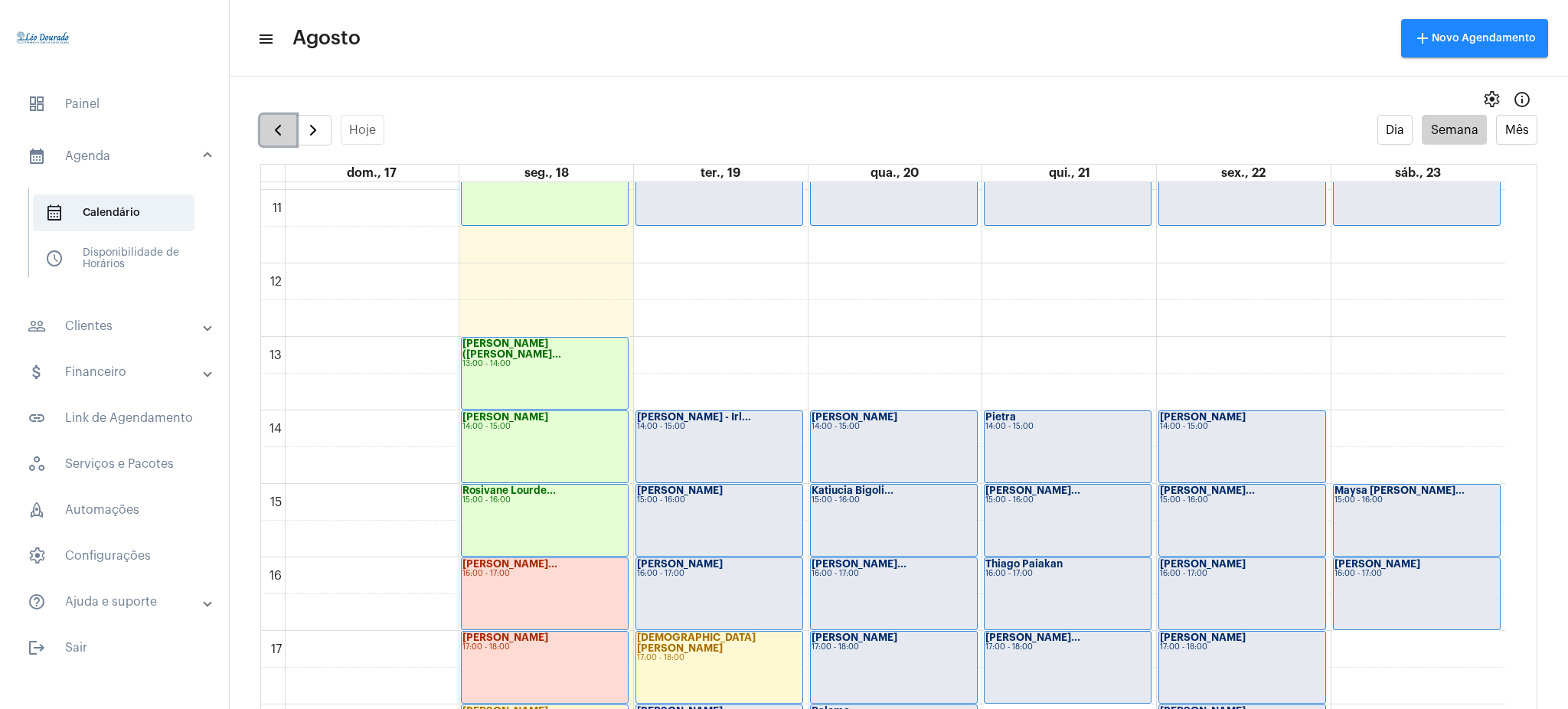
click at [280, 119] on button "button" at bounding box center [279, 130] width 36 height 31
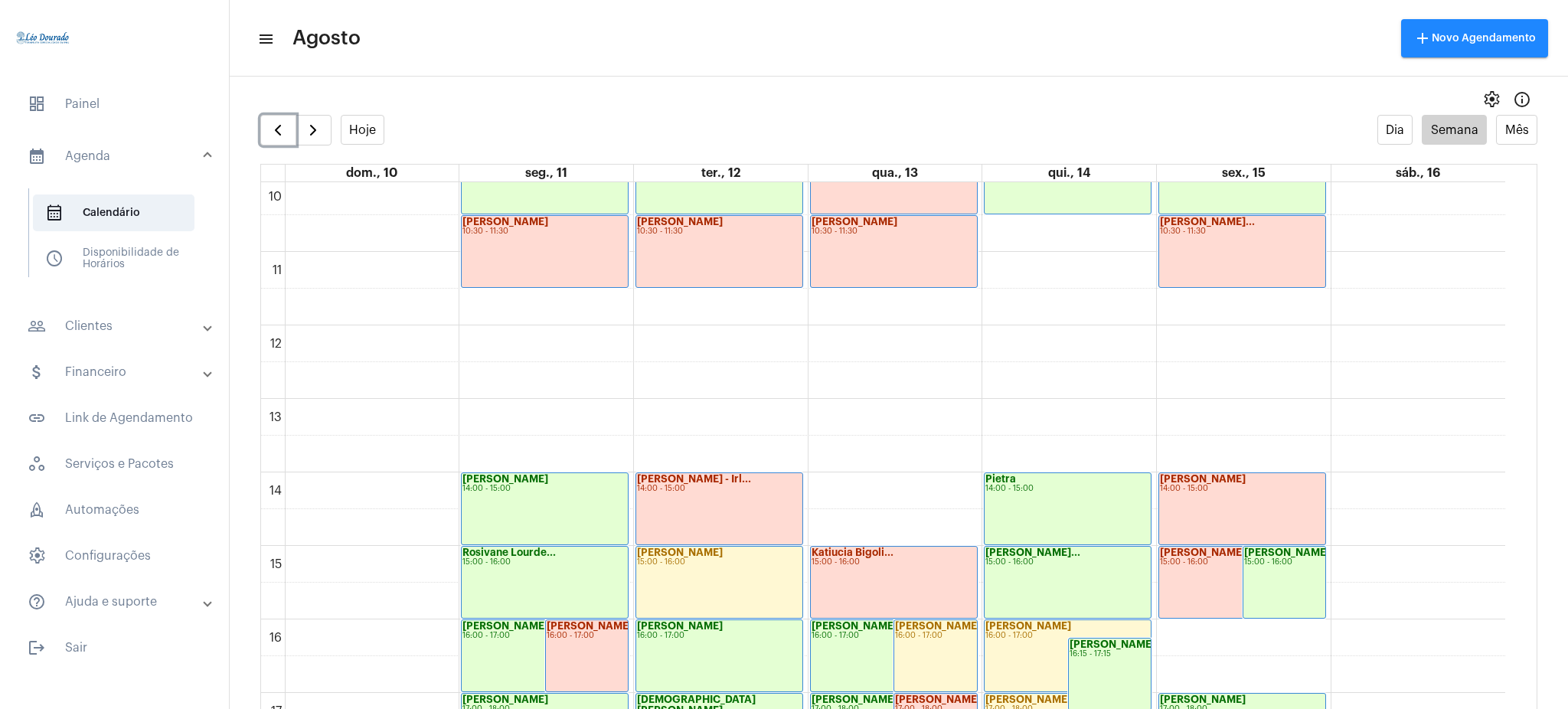
scroll to position [739, 0]
click at [314, 111] on div "settings info_outlined" at bounding box center [899, 100] width 1338 height 31
click at [315, 122] on span "button" at bounding box center [313, 130] width 18 height 18
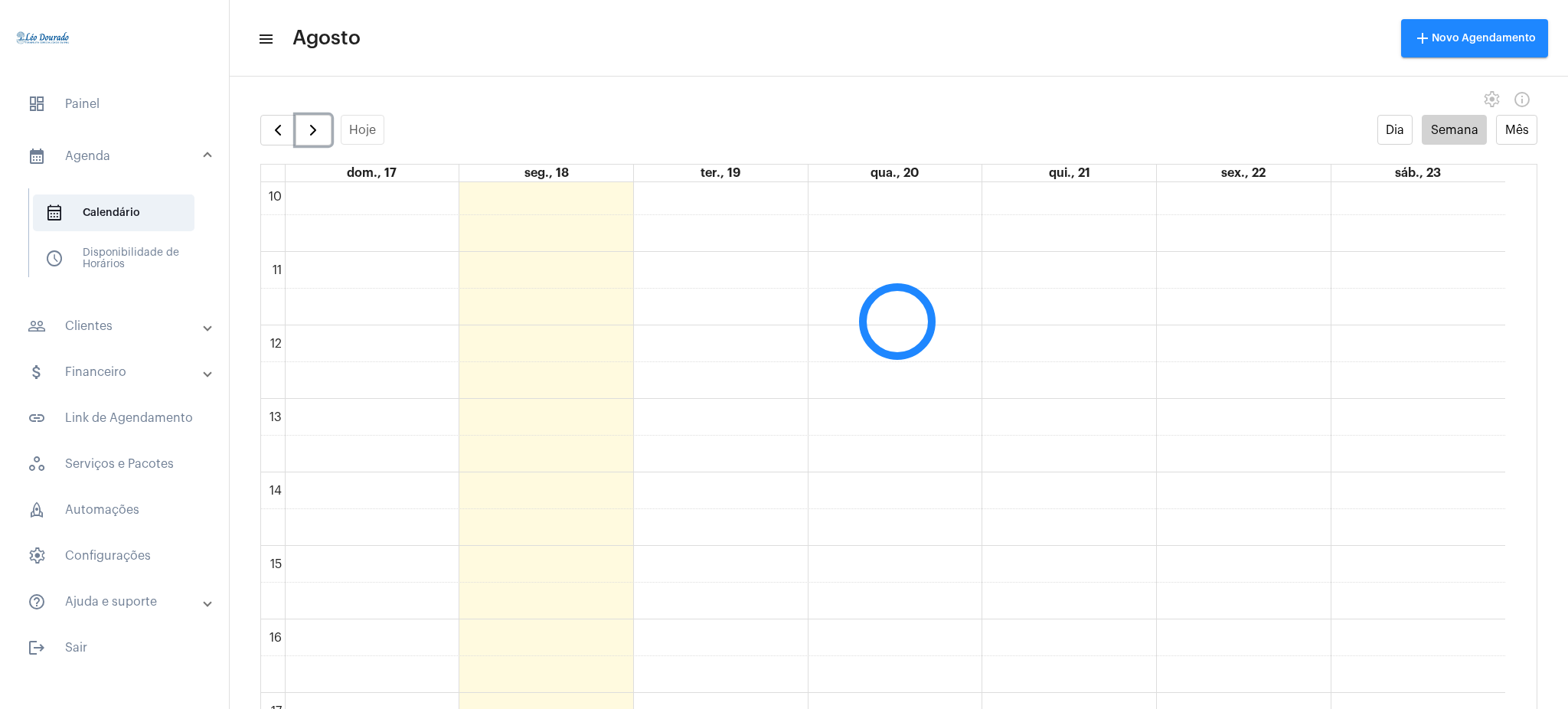
scroll to position [443, 0]
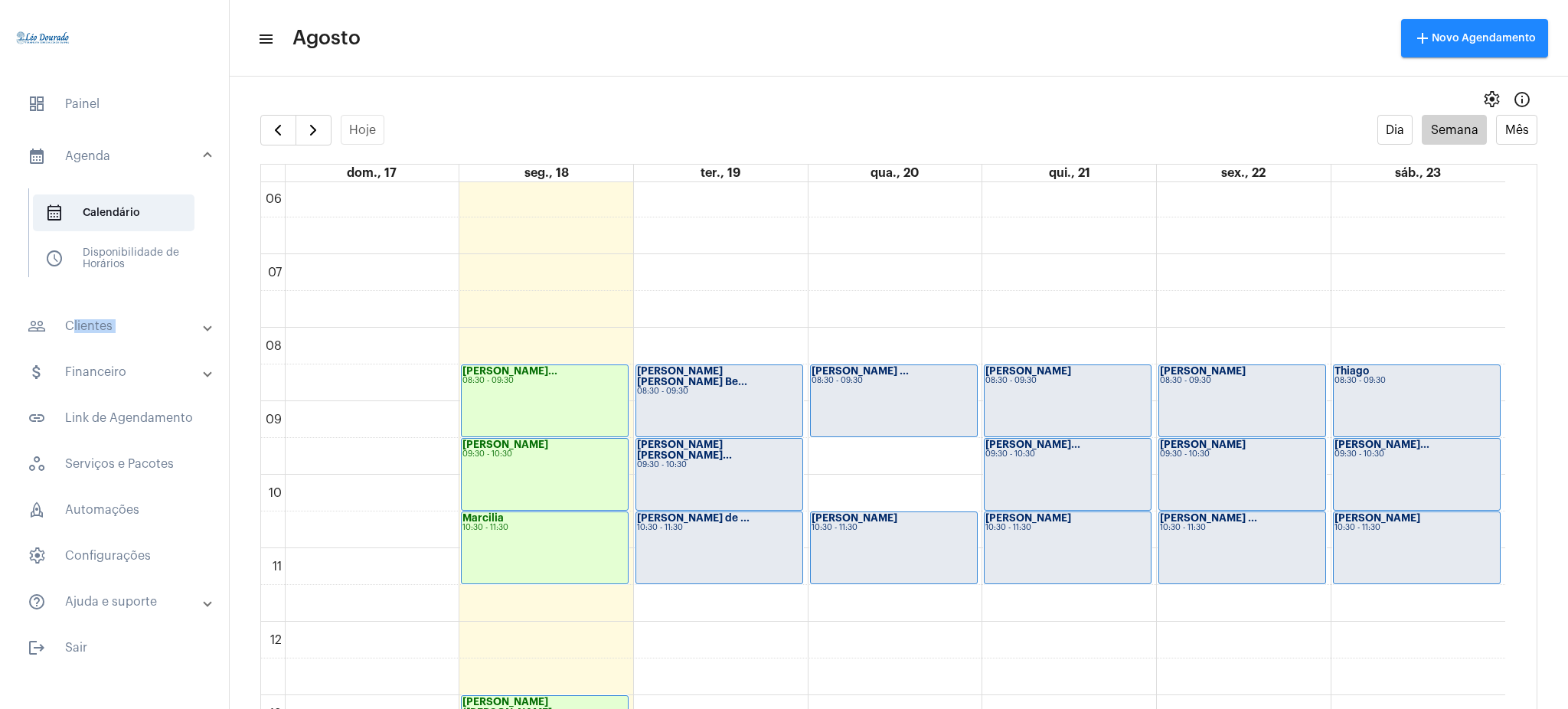
drag, startPoint x: 128, startPoint y: 305, endPoint x: 144, endPoint y: 354, distance: 51.5
click at [144, 354] on mat-accordion "calendar_month_outlined Agenda calendar_month_outlined Calendário schedule Disp…" at bounding box center [114, 376] width 229 height 489
click at [141, 321] on mat-panel-title "people_outline Clientes" at bounding box center [115, 326] width 177 height 18
click at [139, 261] on span "people_outline Meus Clientes" at bounding box center [113, 262] width 161 height 37
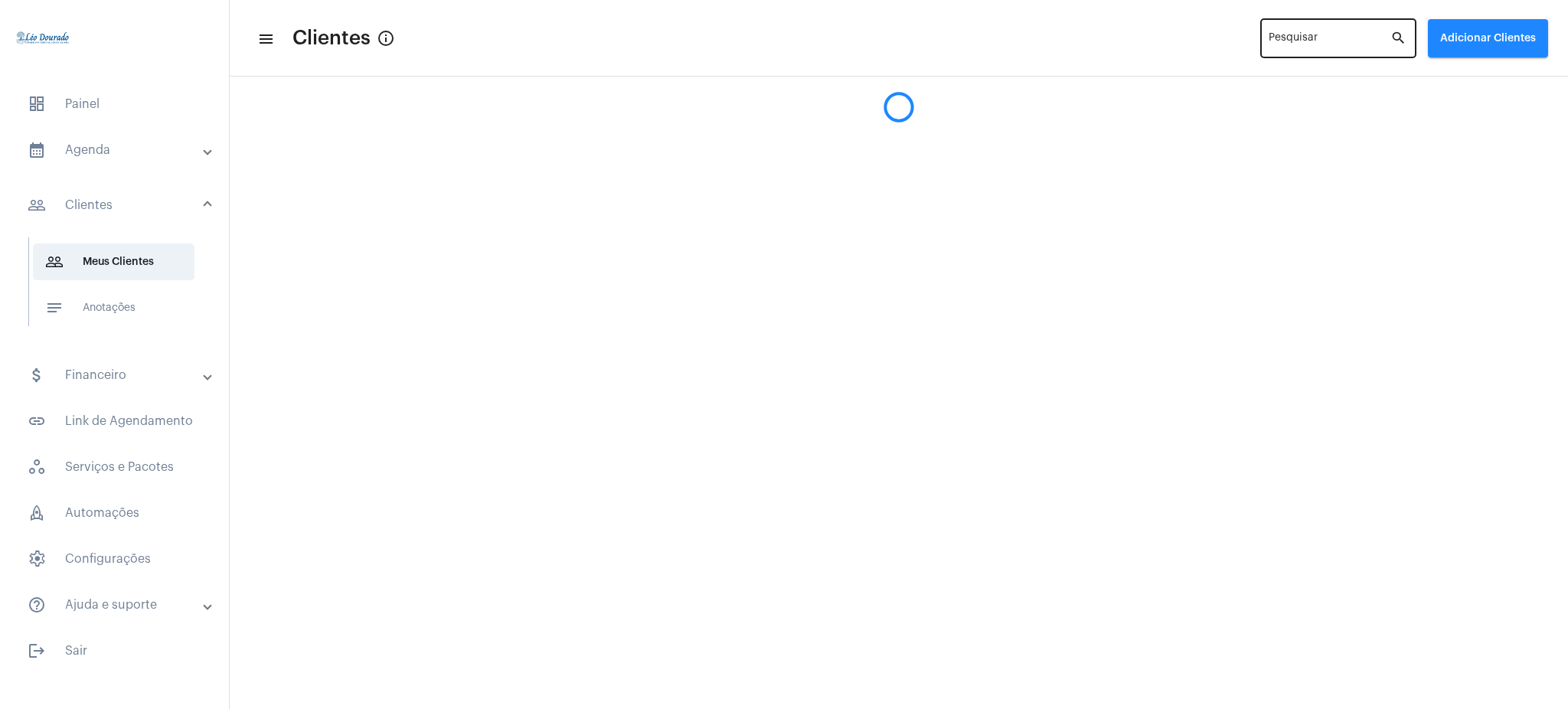
click at [1175, 31] on div "Pesquisar" at bounding box center [1329, 37] width 121 height 43
click at [1175, 37] on input "Pesquisar" at bounding box center [1329, 42] width 121 height 13
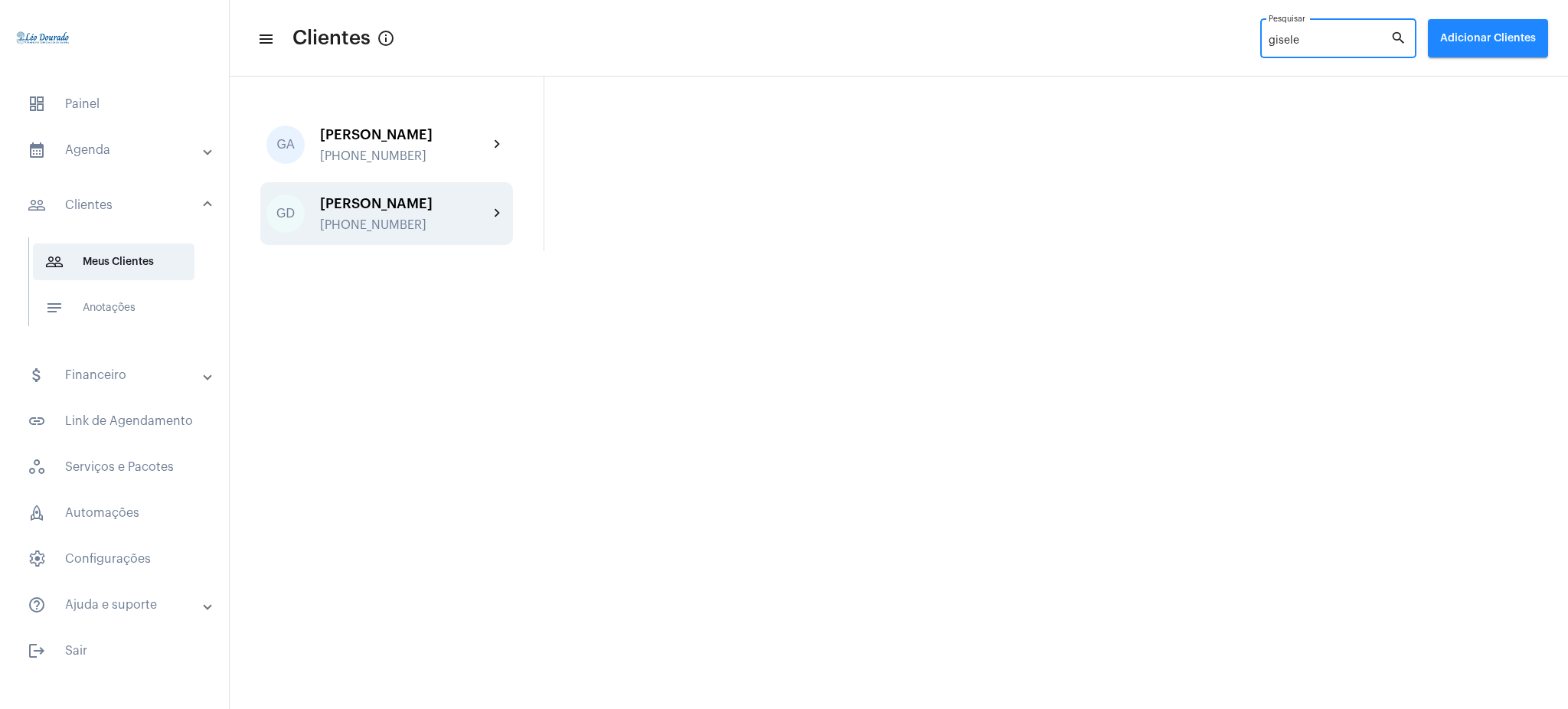
type input "gisele"
click at [503, 226] on div "GD [PERSON_NAME] [PHONE_NUMBER] chevron_right" at bounding box center [387, 213] width 253 height 62
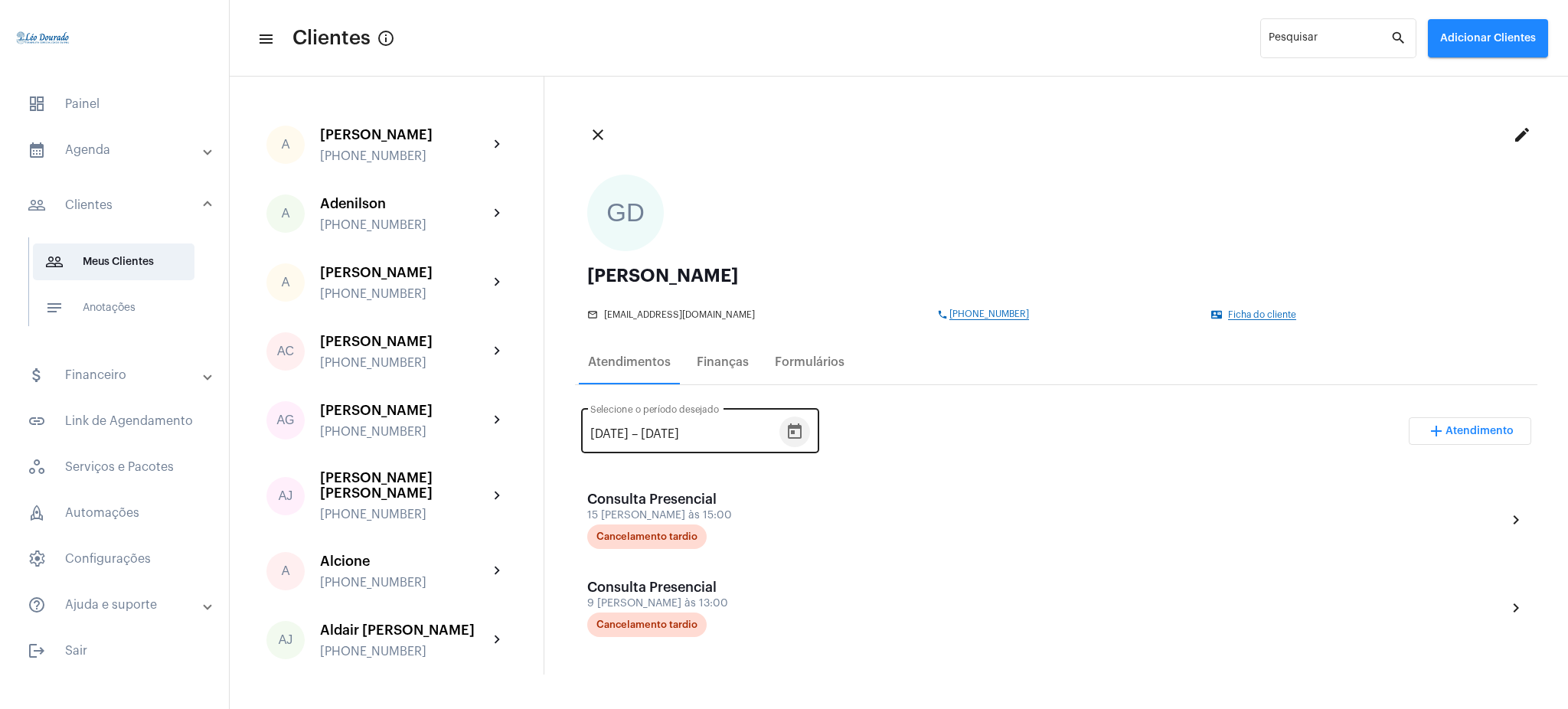
click at [804, 424] on icon "Open calendar" at bounding box center [795, 432] width 18 height 18
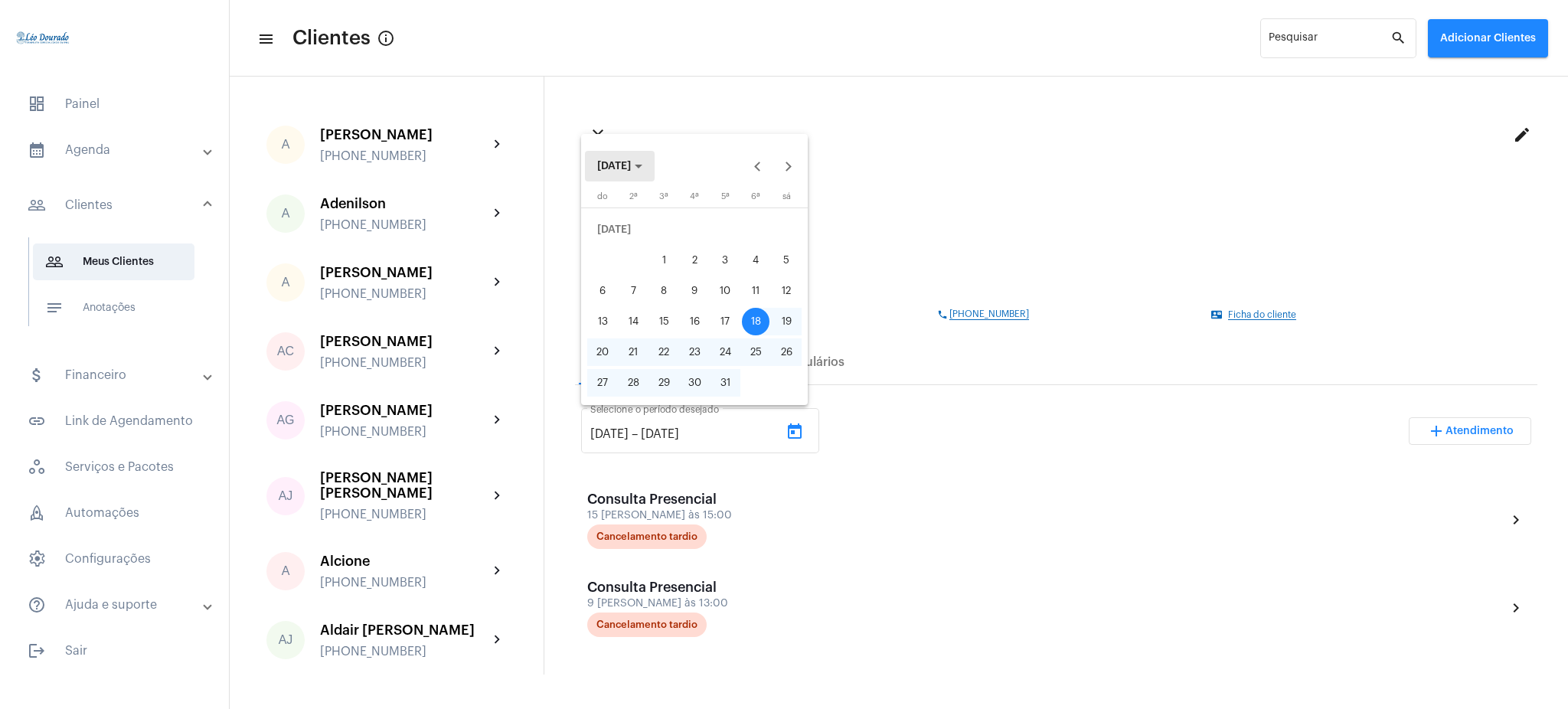
click at [644, 158] on button "[DATE]" at bounding box center [619, 167] width 70 height 31
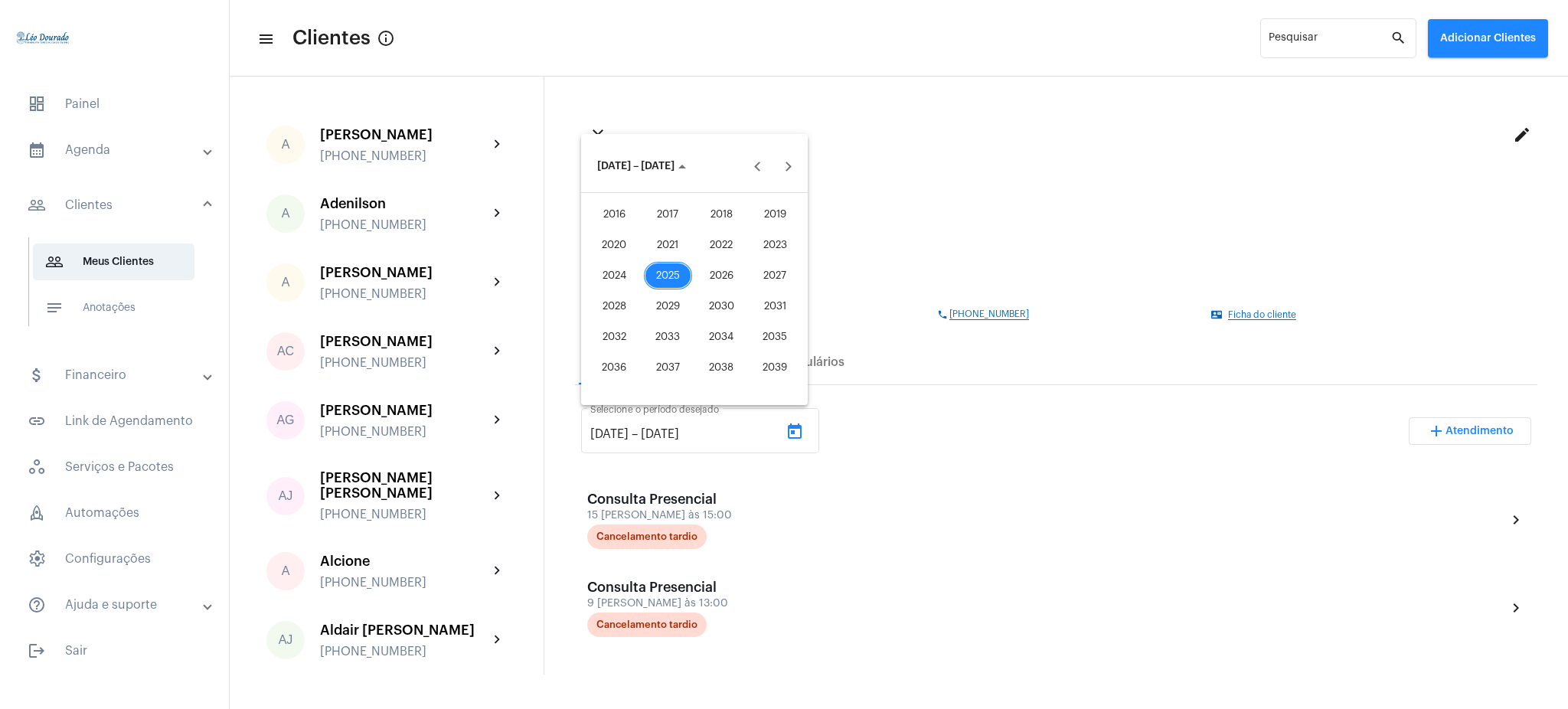
click at [610, 266] on div "2024" at bounding box center [614, 275] width 48 height 27
click at [609, 246] on div "JAN" at bounding box center [614, 244] width 48 height 27
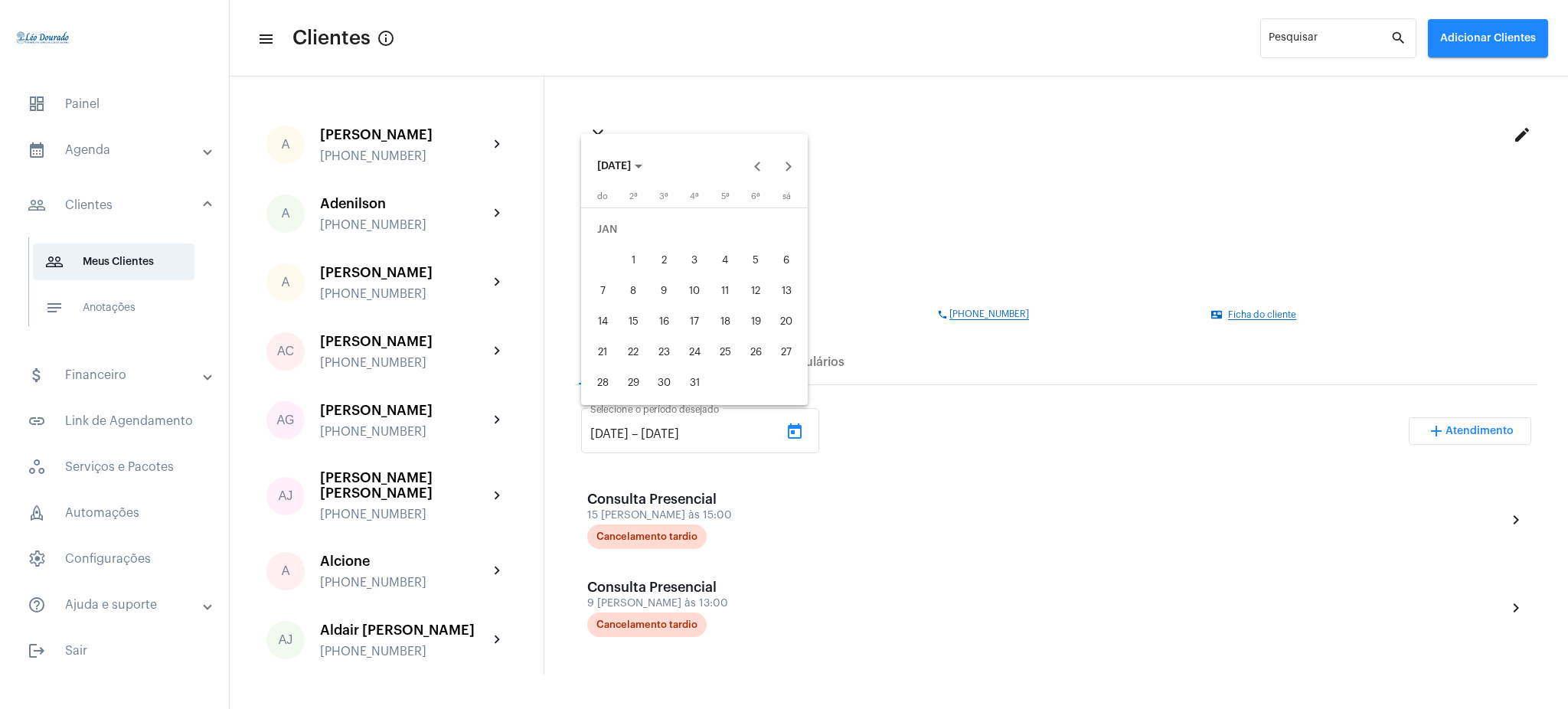
click at [638, 251] on div "1" at bounding box center [633, 260] width 27 height 27
type input "[DATE]"
click at [631, 171] on span "[DATE]" at bounding box center [614, 167] width 33 height 11
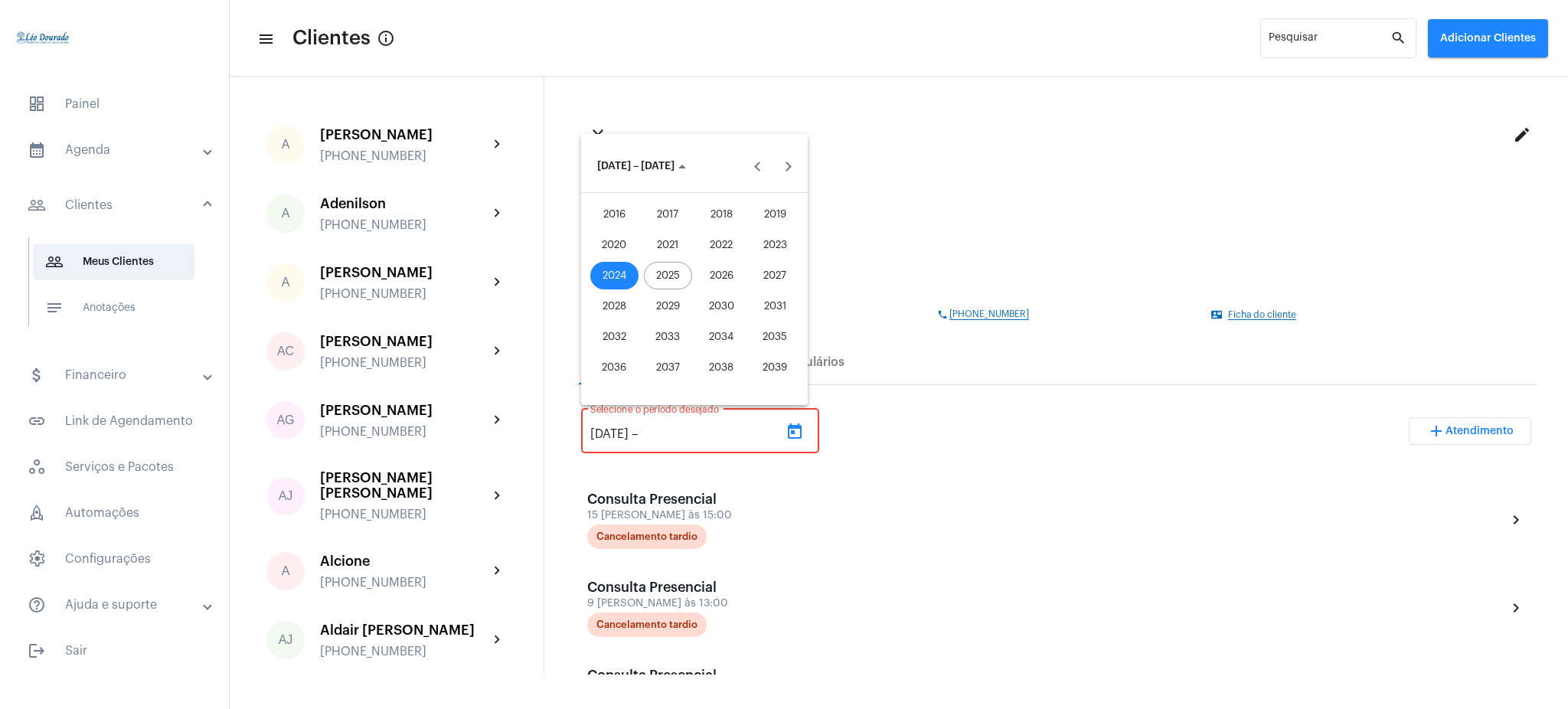
click at [664, 276] on div "2025" at bounding box center [667, 275] width 48 height 27
click at [762, 275] on div "AGO" at bounding box center [775, 275] width 48 height 27
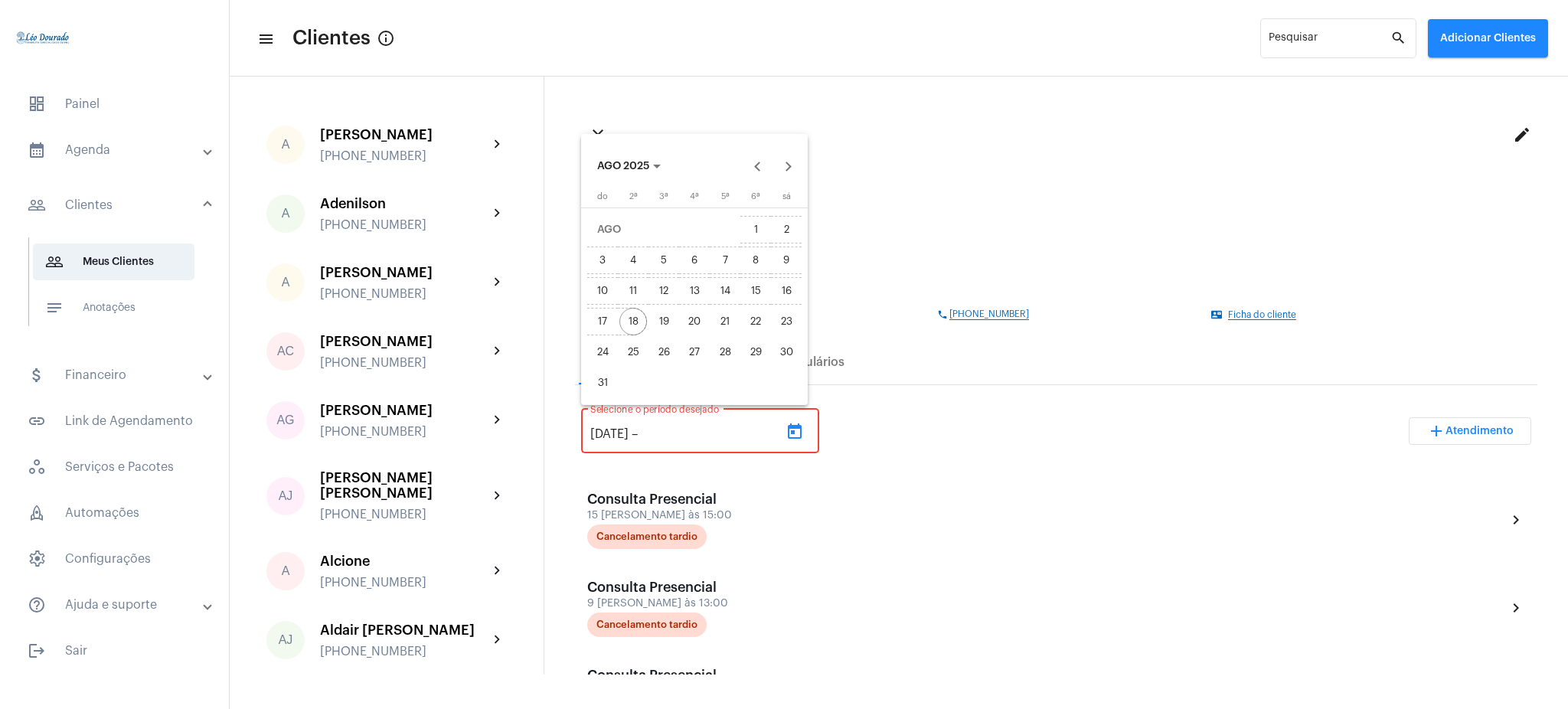
click at [642, 316] on div "18" at bounding box center [633, 321] width 27 height 27
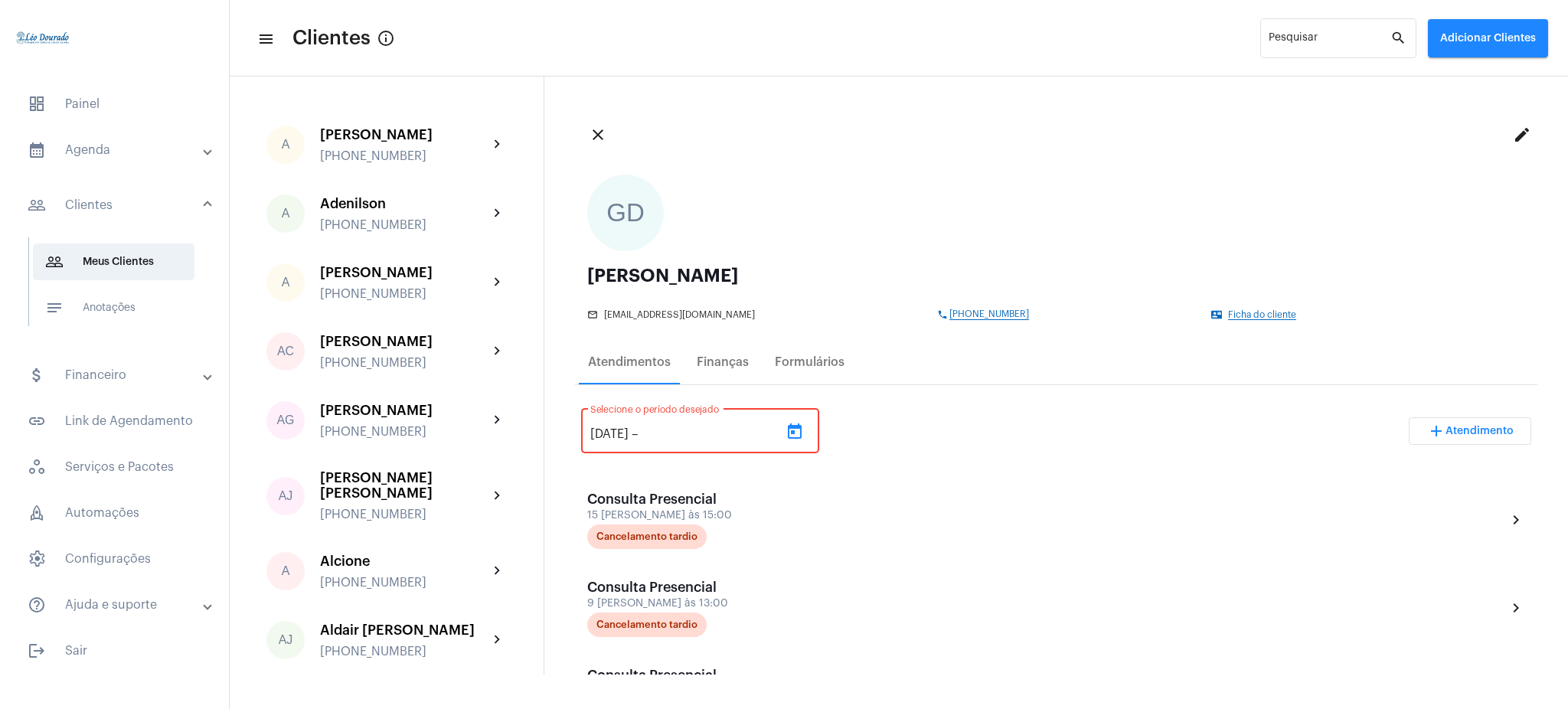
type input "[DATE]"
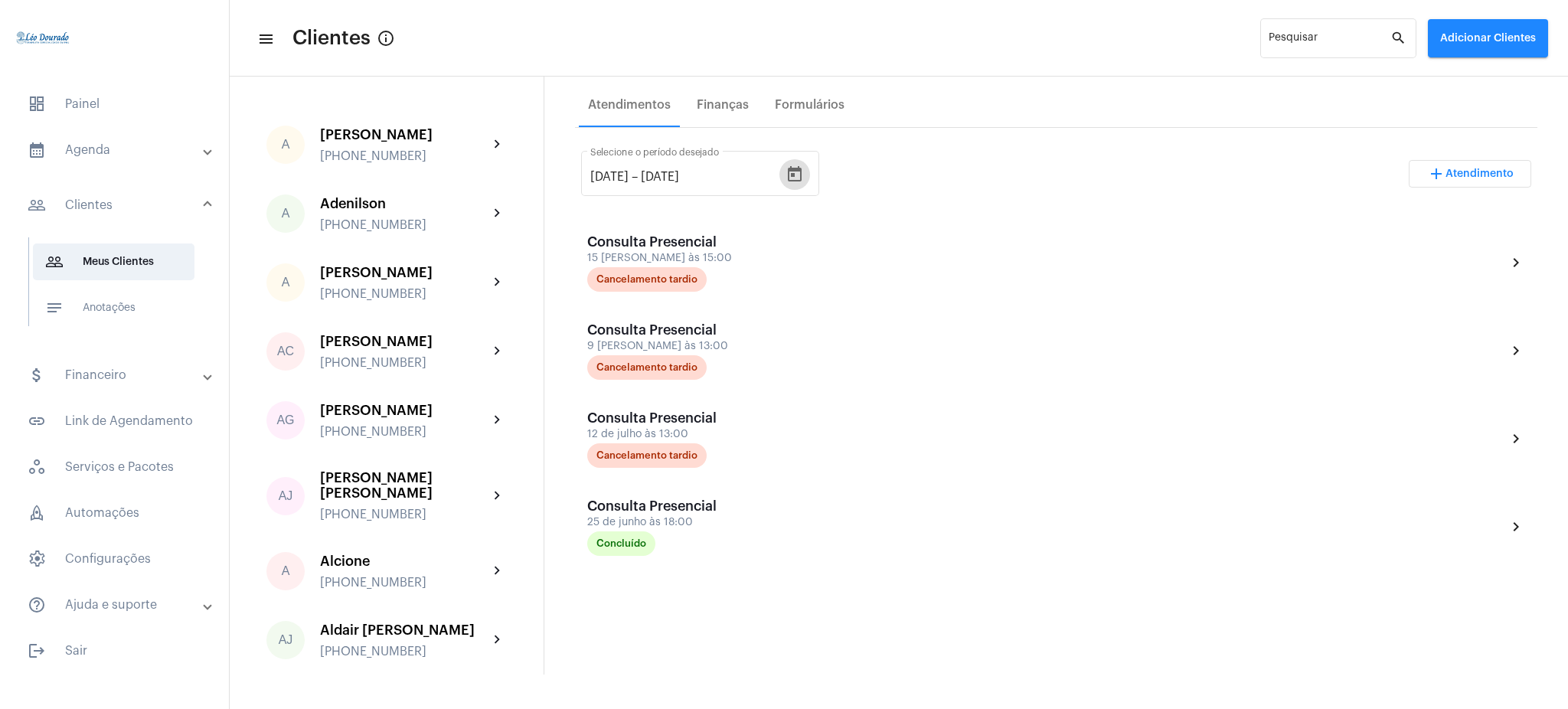
scroll to position [248, 0]
